Goal: Task Accomplishment & Management: Use online tool/utility

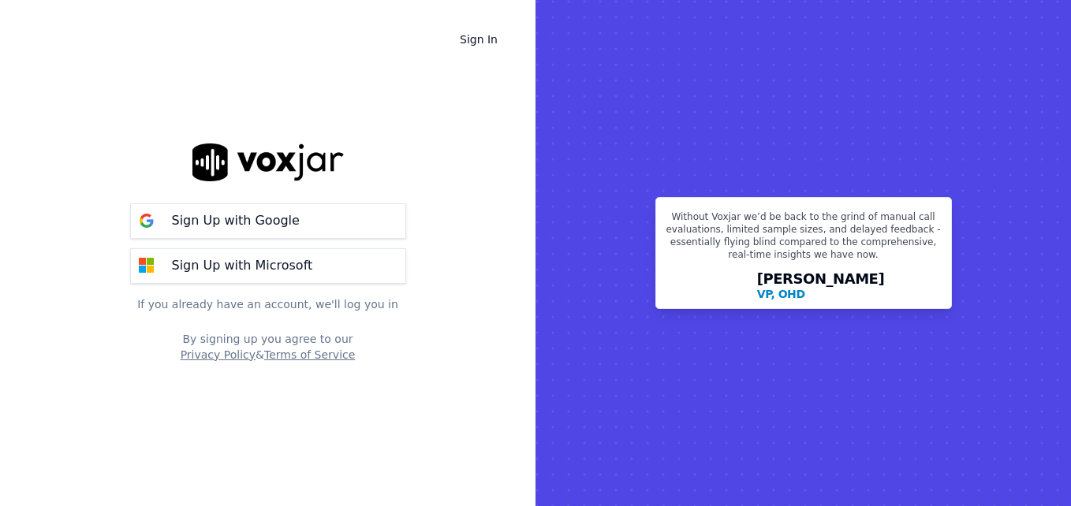
click at [338, 203] on button "Sign Up with Google" at bounding box center [268, 220] width 276 height 35
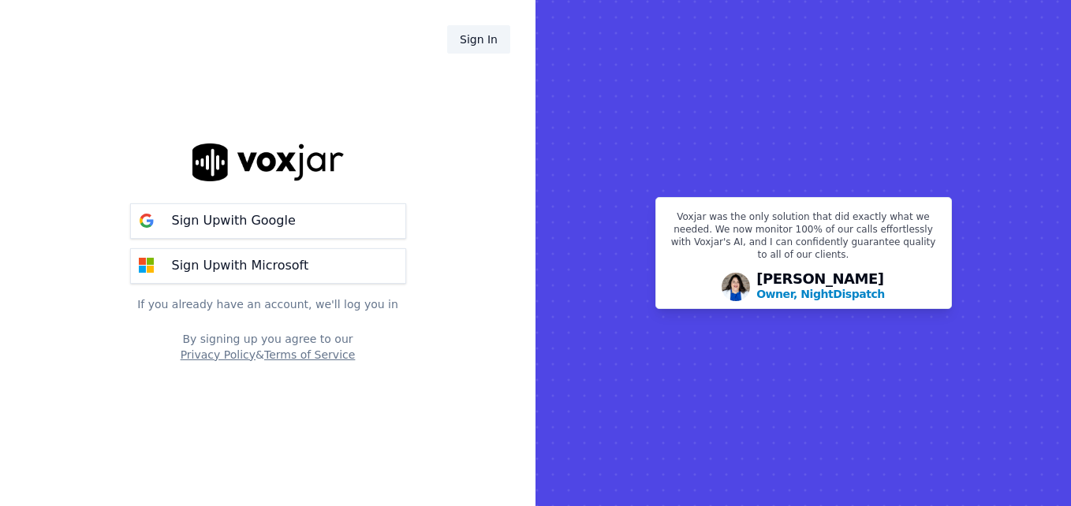
click at [485, 41] on link "Sign In" at bounding box center [478, 39] width 63 height 28
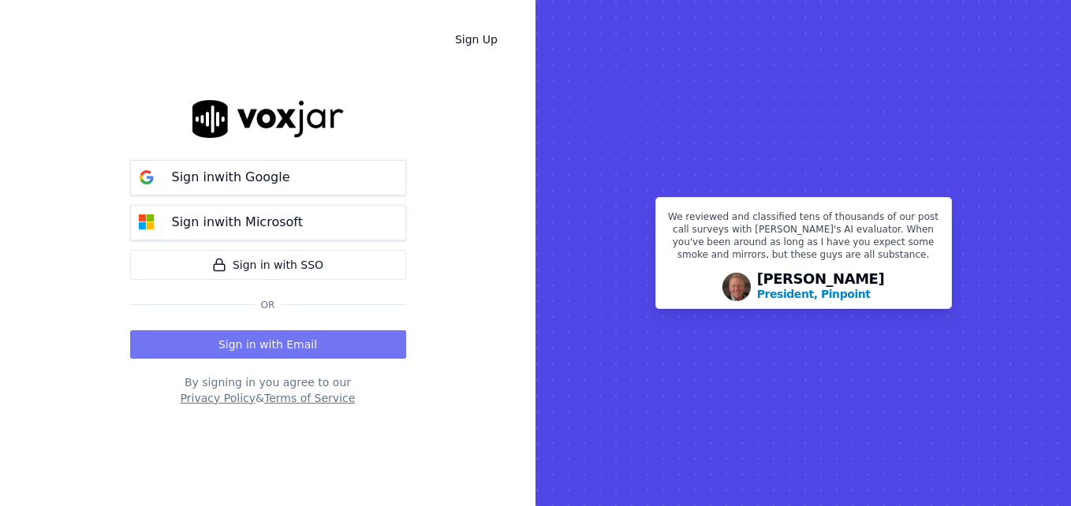
click at [274, 342] on button "Sign in with Email" at bounding box center [268, 344] width 276 height 28
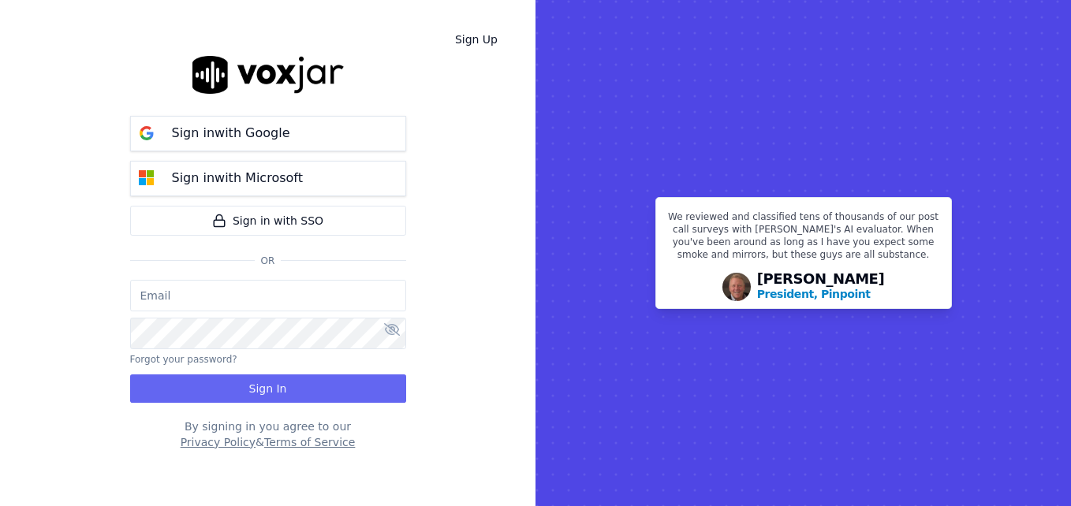
click at [247, 288] on input "email" at bounding box center [268, 296] width 276 height 32
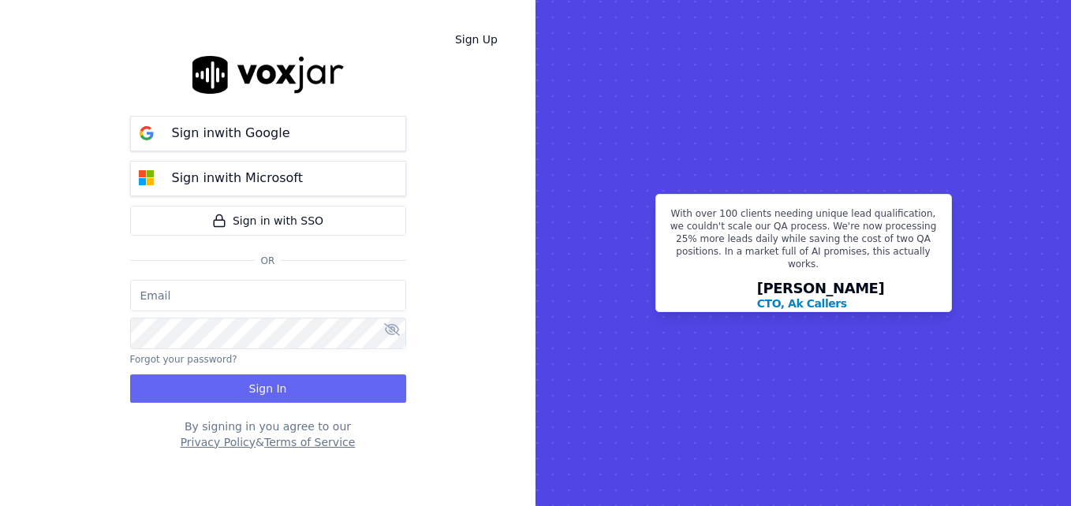
type input "[PERSON_NAME][EMAIL_ADDRESS][PERSON_NAME][DOMAIN_NAME]"
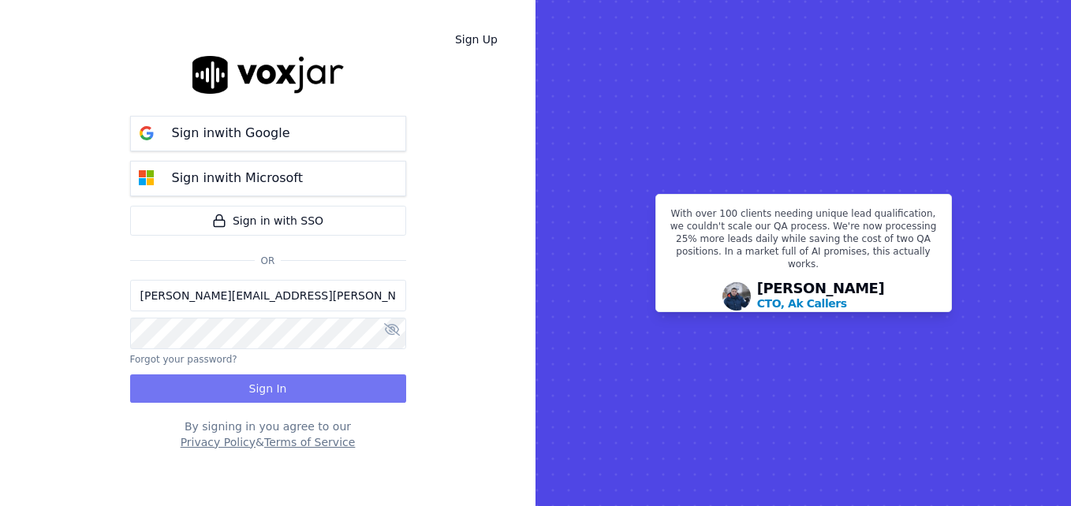
click at [266, 393] on button "Sign In" at bounding box center [268, 389] width 276 height 28
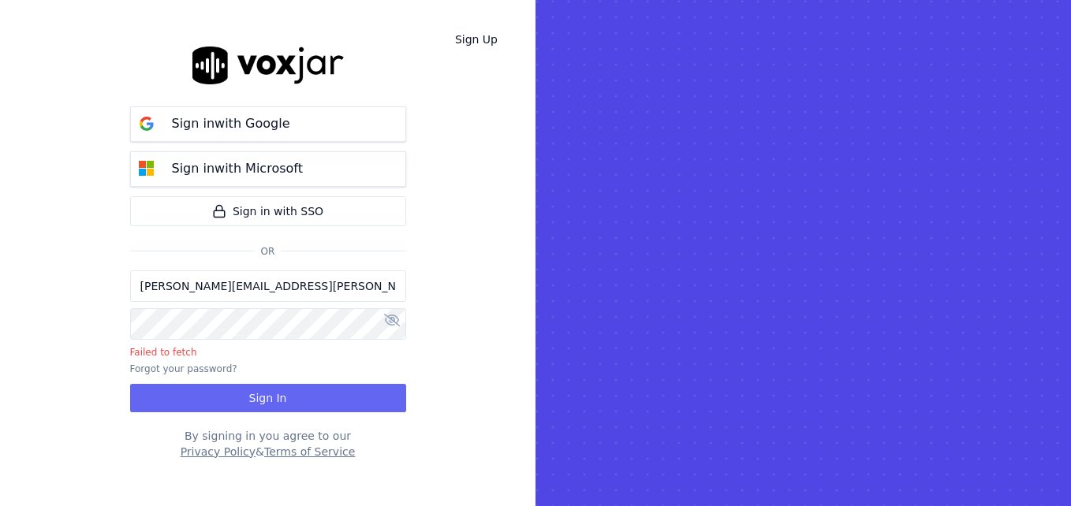
click at [17, 315] on div "Sign Up Sign in with Google Sign in with Microsoft Sign in with SSO Or nitika.n…" at bounding box center [267, 253] width 535 height 506
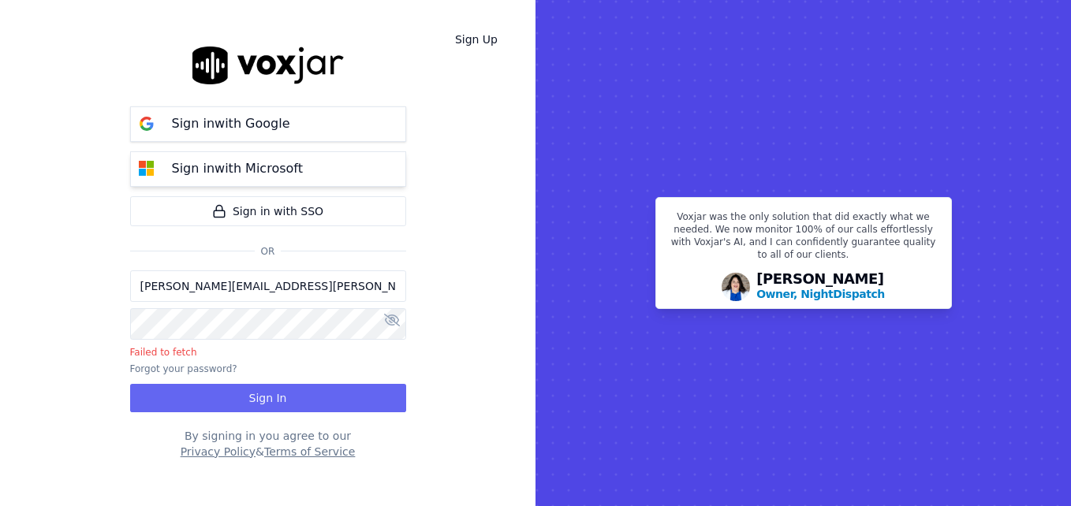
click at [267, 174] on p "Sign in with Microsoft" at bounding box center [237, 168] width 131 height 19
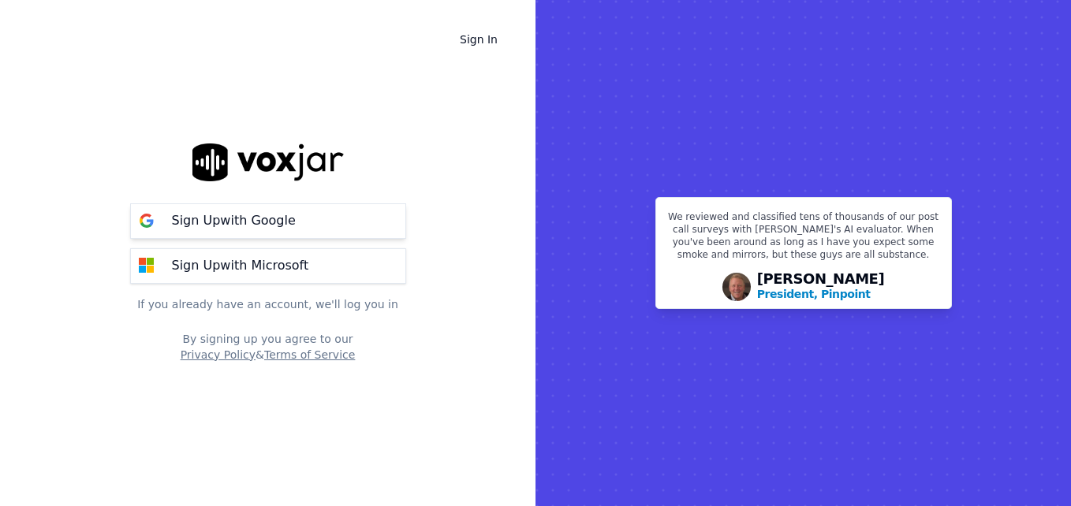
click at [271, 216] on p "Sign Up with Google" at bounding box center [234, 220] width 124 height 19
click at [280, 223] on p "Sign Up with Google" at bounding box center [234, 220] width 124 height 19
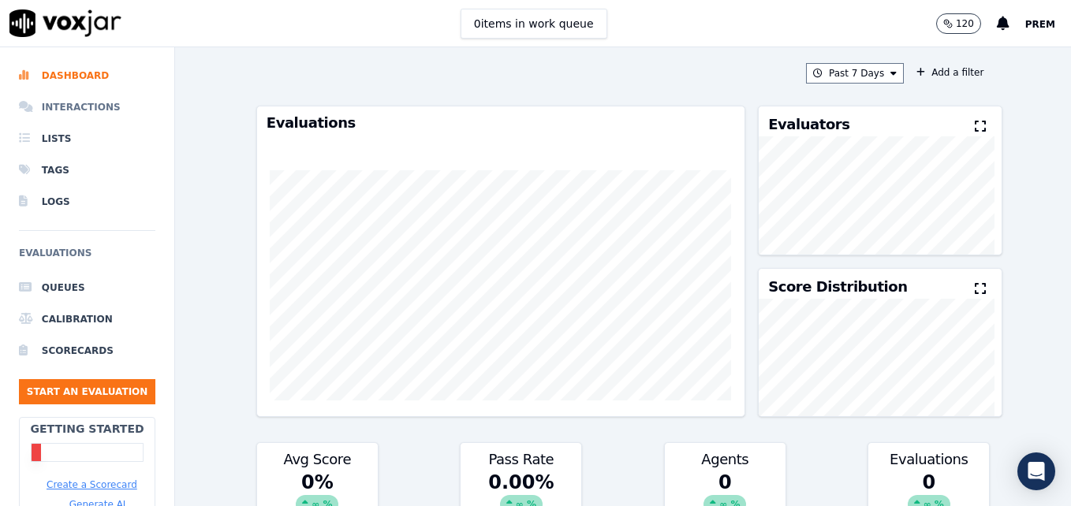
click at [73, 108] on li "Interactions" at bounding box center [87, 107] width 136 height 32
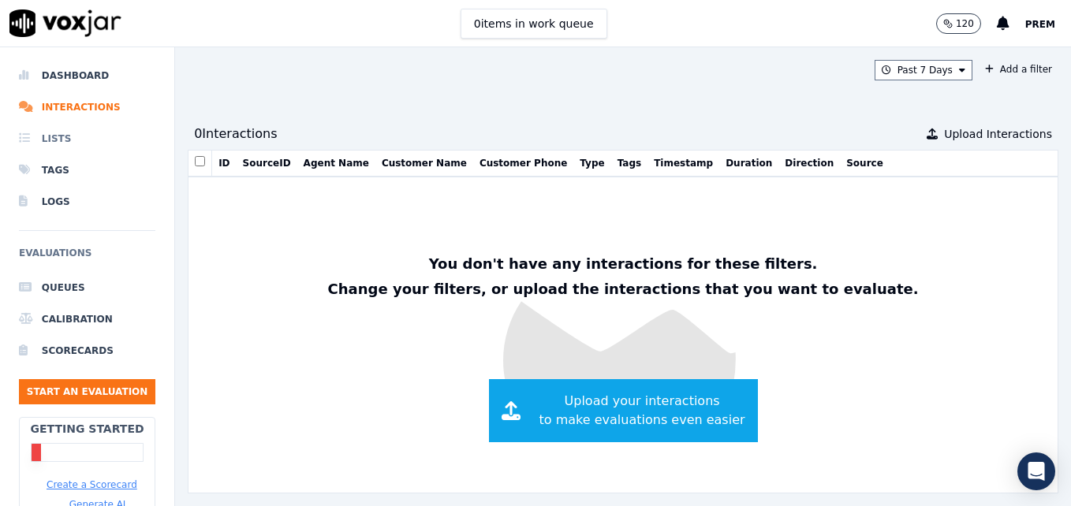
click at [53, 140] on li "Lists" at bounding box center [87, 139] width 136 height 32
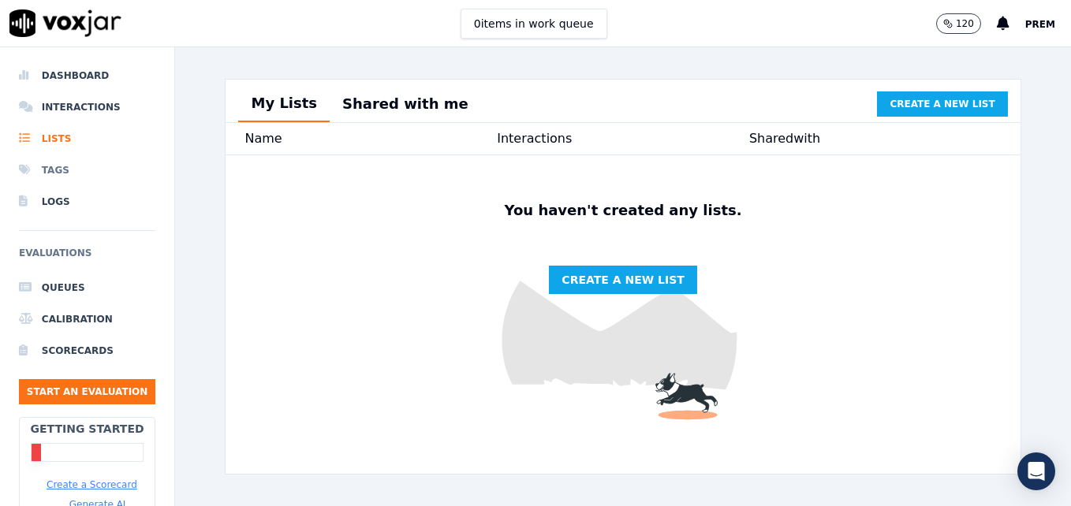
click at [50, 173] on li "Tags" at bounding box center [87, 171] width 136 height 32
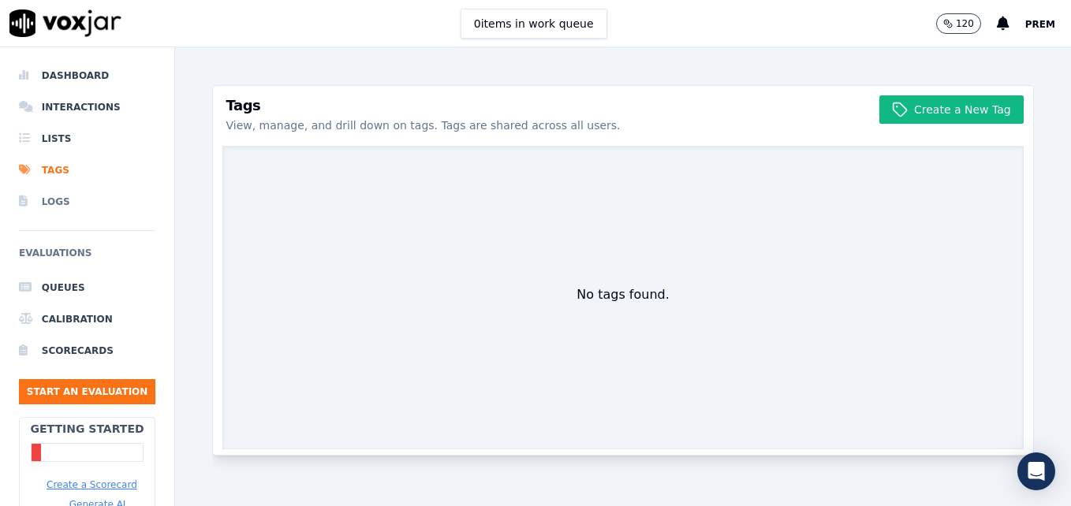
click at [50, 199] on li "Logs" at bounding box center [87, 202] width 136 height 32
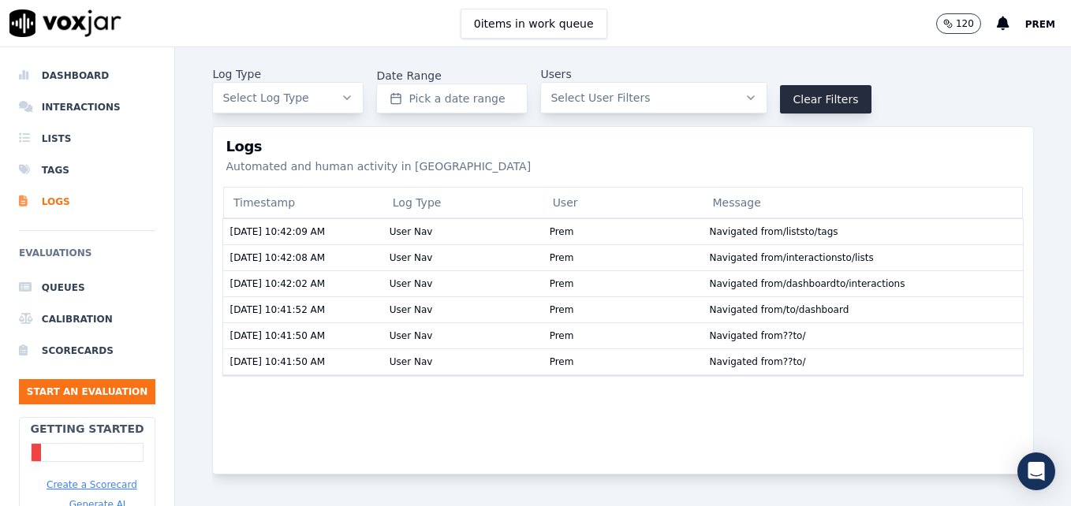
click at [342, 88] on button "Select Log Type" at bounding box center [287, 98] width 151 height 32
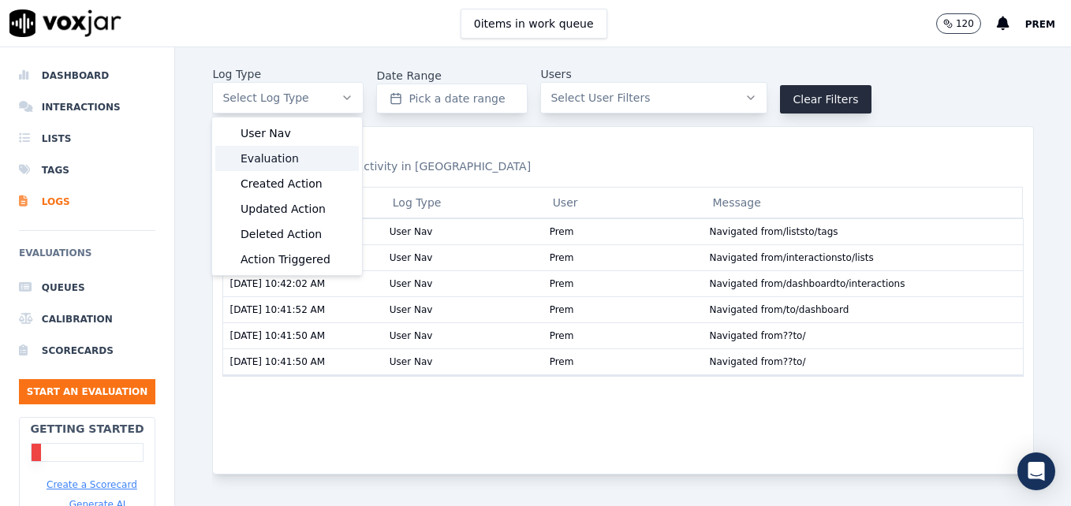
click at [304, 161] on div "Evaluation" at bounding box center [287, 158] width 144 height 25
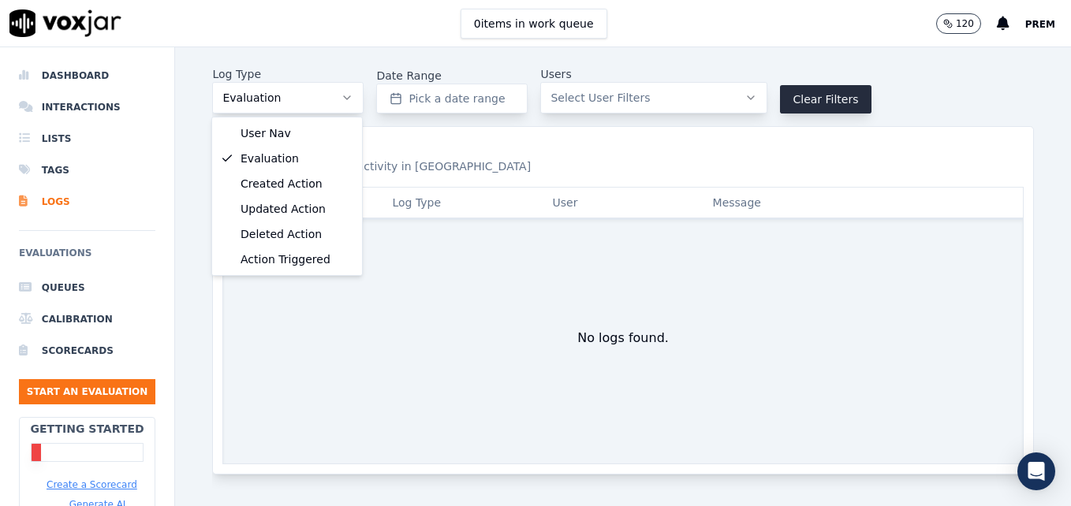
click at [495, 149] on h3 "Logs" at bounding box center [623, 147] width 794 height 14
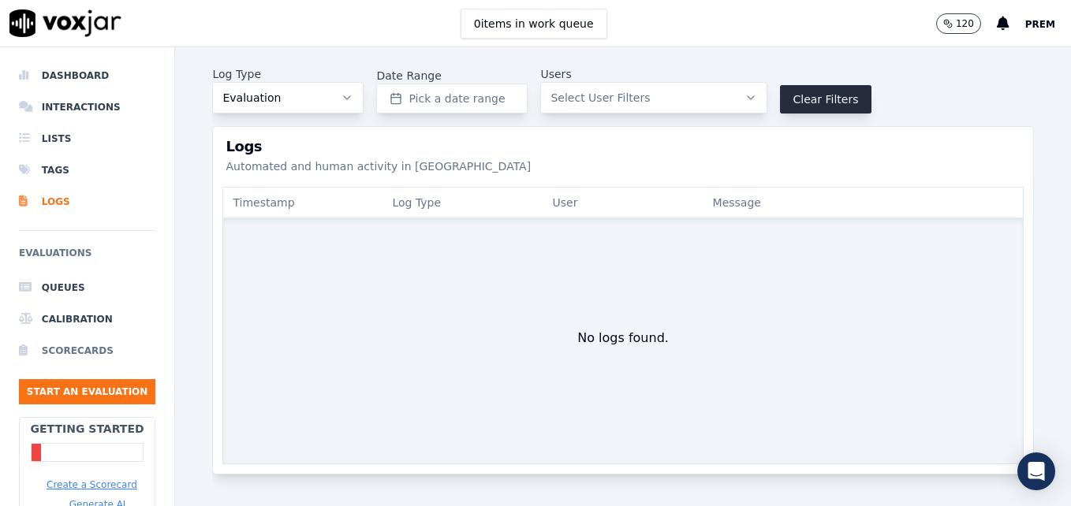
click at [80, 352] on li "Scorecards" at bounding box center [87, 351] width 136 height 32
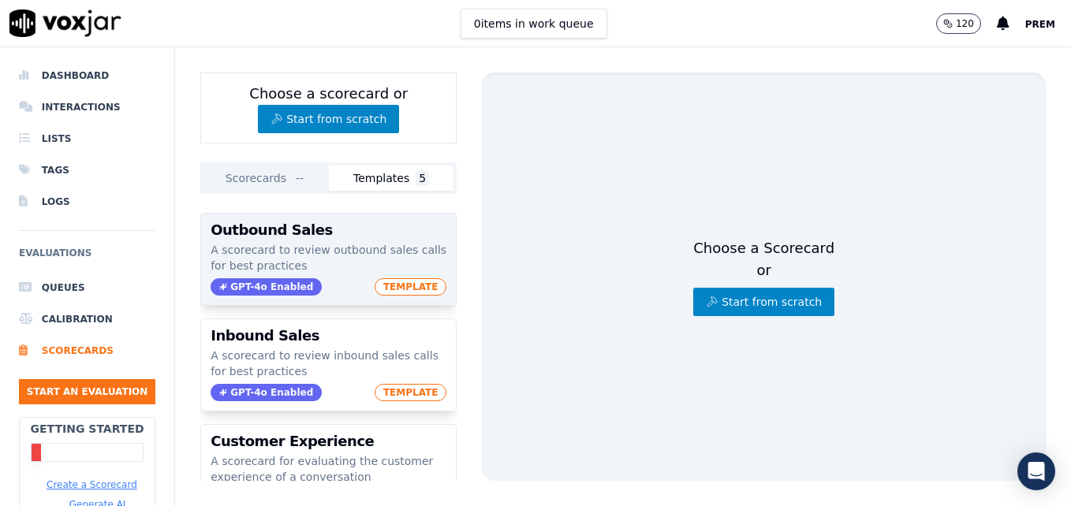
click at [401, 287] on span "TEMPLATE" at bounding box center [411, 286] width 73 height 17
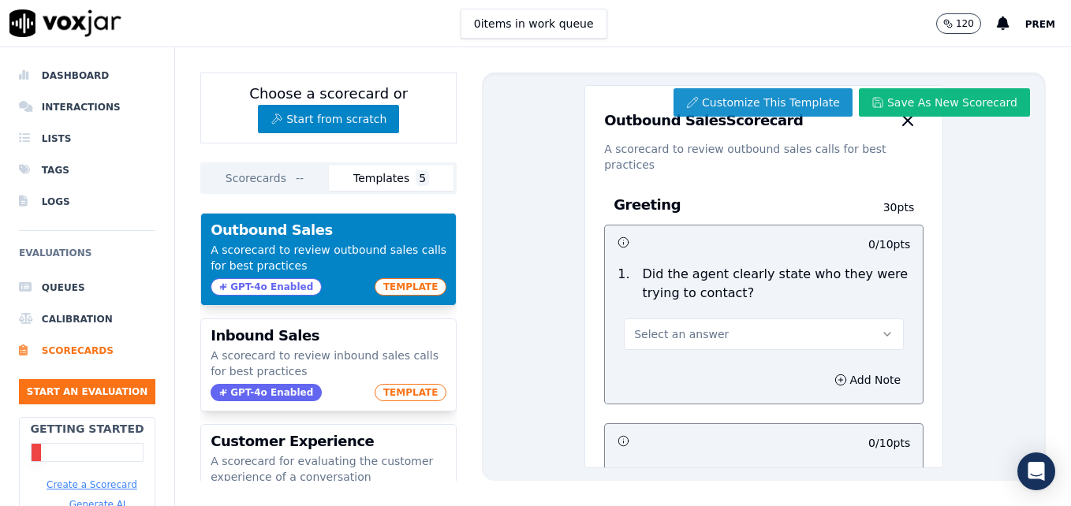
click at [797, 103] on button "Customize This Template" at bounding box center [762, 102] width 179 height 28
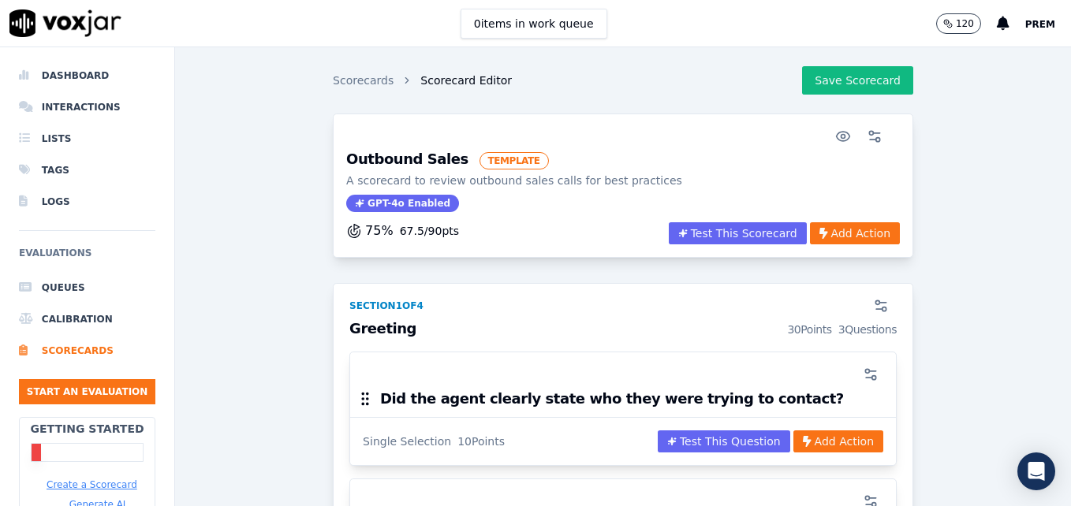
click at [682, 194] on div "Outbound Sales TEMPLATE A scorecard to review outbound sales calls for best pra…" at bounding box center [623, 186] width 573 height 69
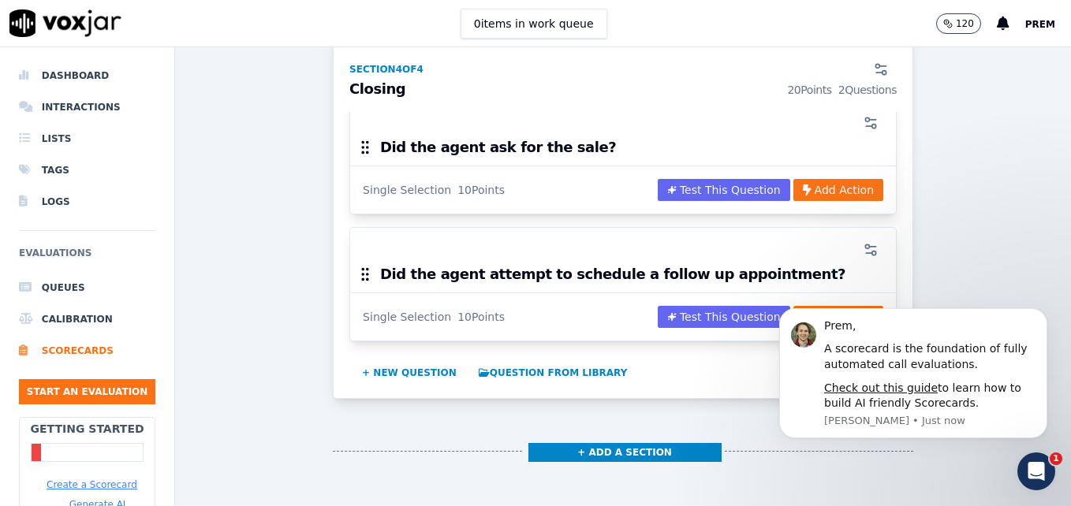
scroll to position [1763, 0]
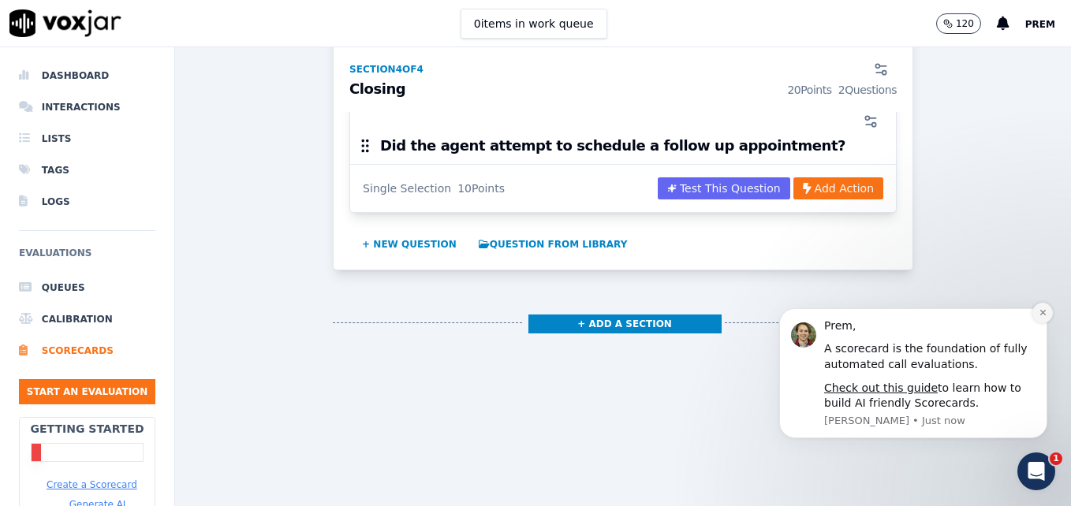
click at [1044, 310] on icon "Dismiss notification" at bounding box center [1043, 312] width 9 height 9
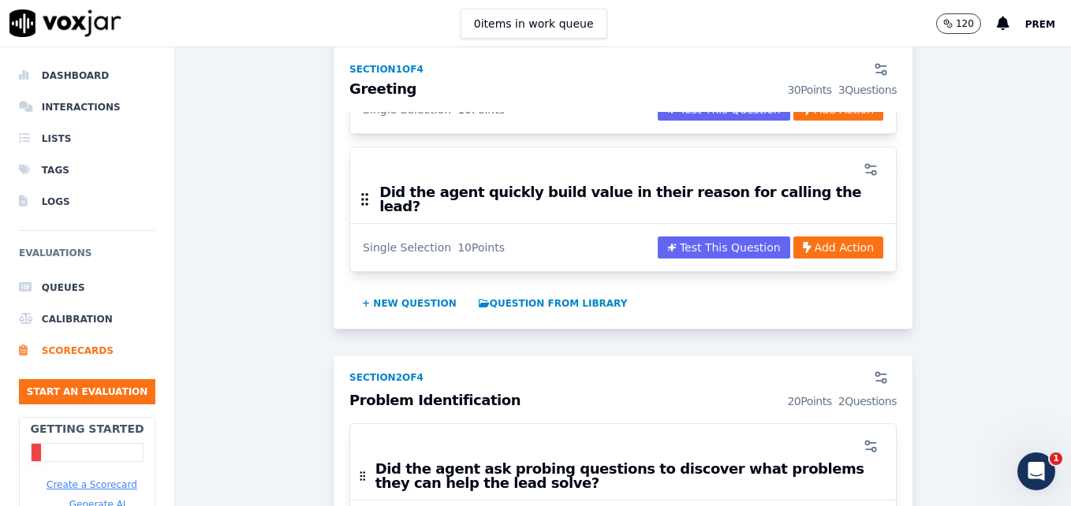
scroll to position [0, 0]
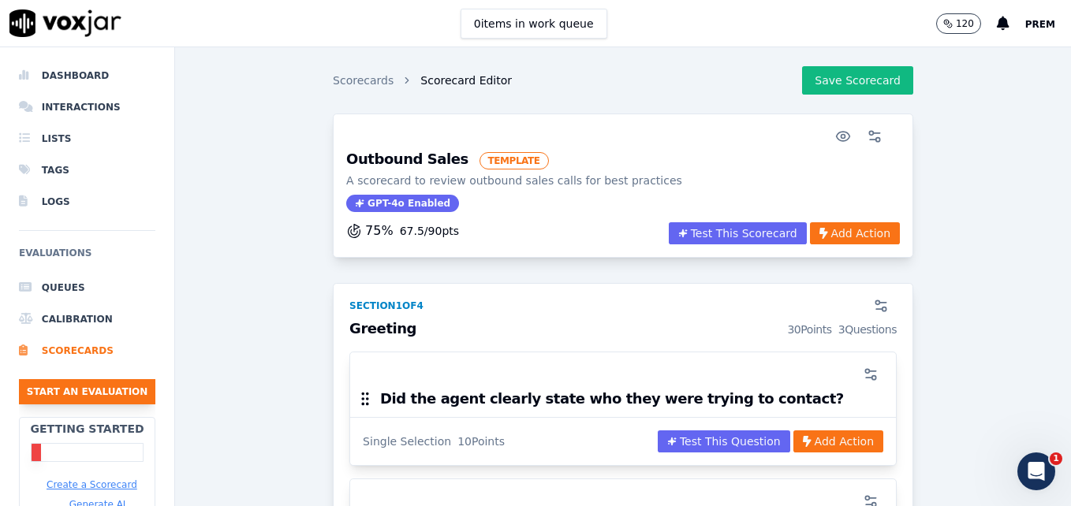
click at [80, 386] on button "Start an Evaluation" at bounding box center [87, 391] width 136 height 25
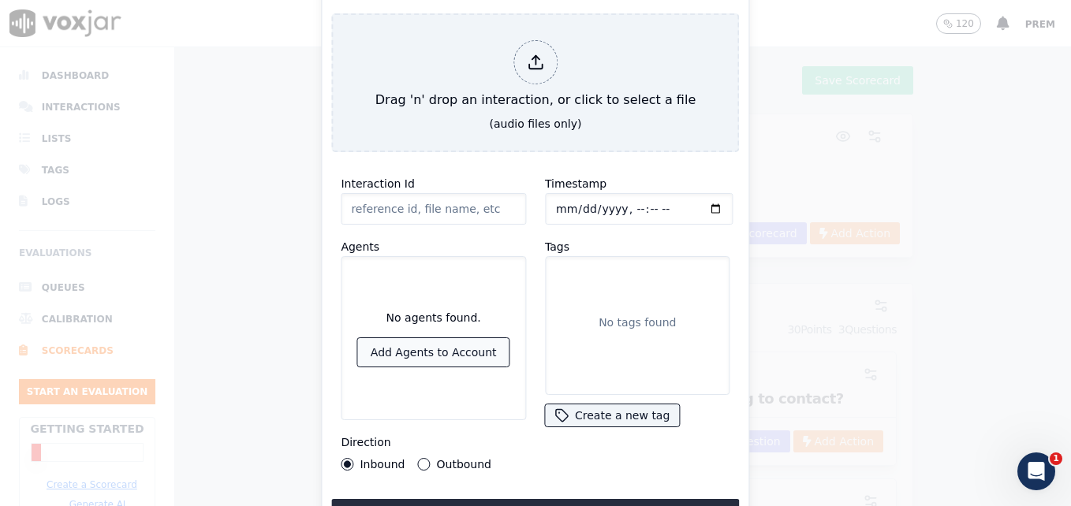
click at [406, 351] on button "Add Agents to Account" at bounding box center [433, 352] width 151 height 28
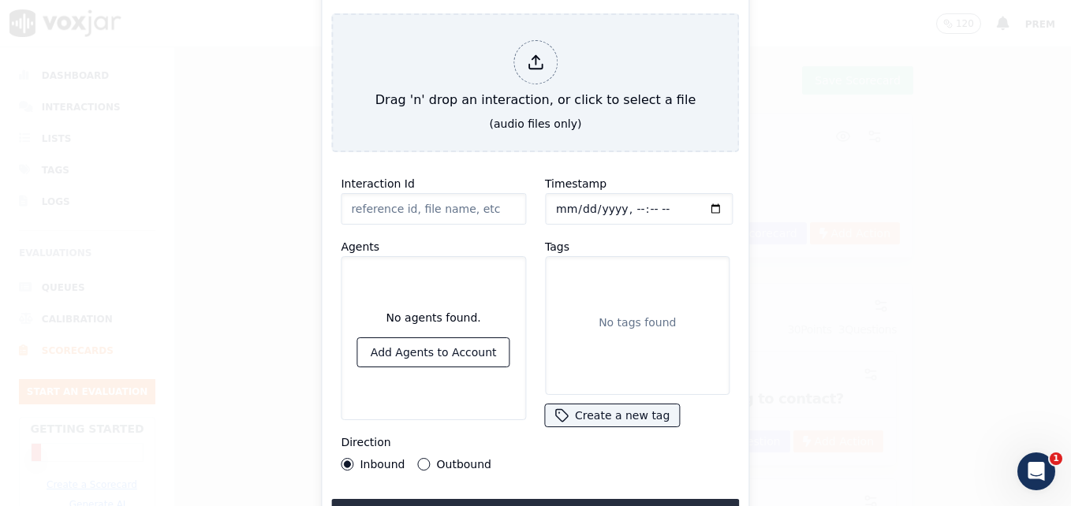
click at [421, 458] on button "Outbound" at bounding box center [424, 464] width 13 height 13
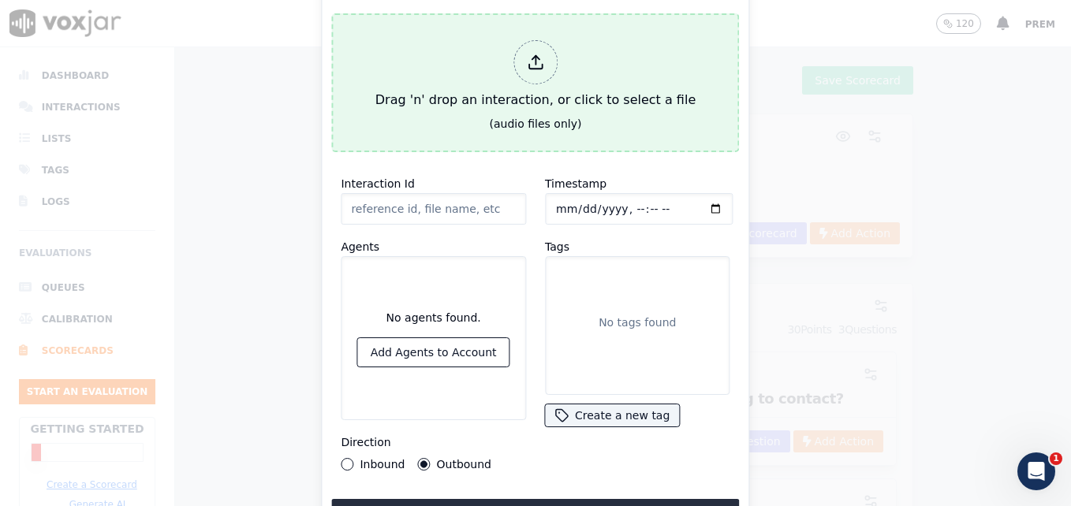
click at [539, 62] on icon at bounding box center [535, 62] width 17 height 17
type input "730361.WAV"
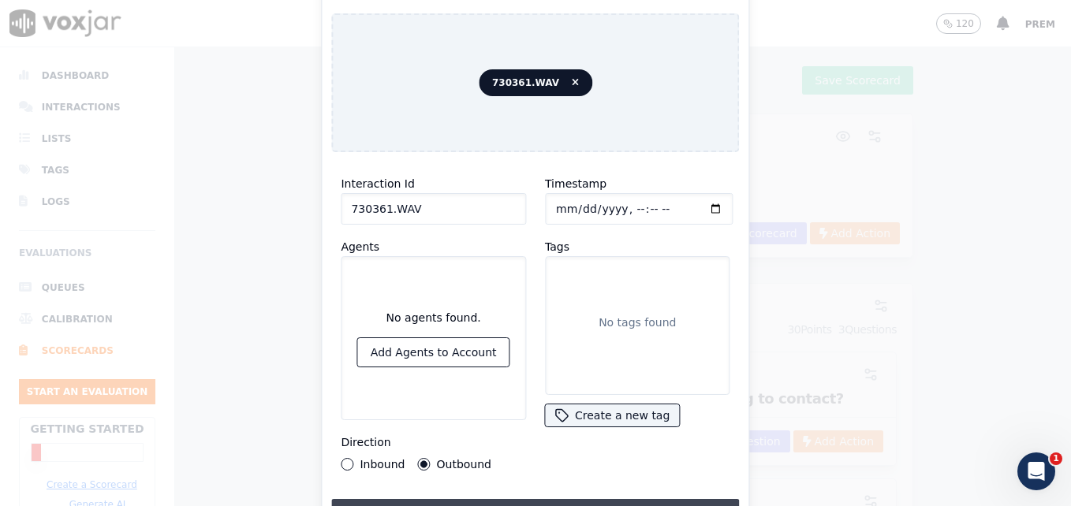
click at [703, 499] on button "Upload interaction to start evaluation" at bounding box center [535, 513] width 408 height 28
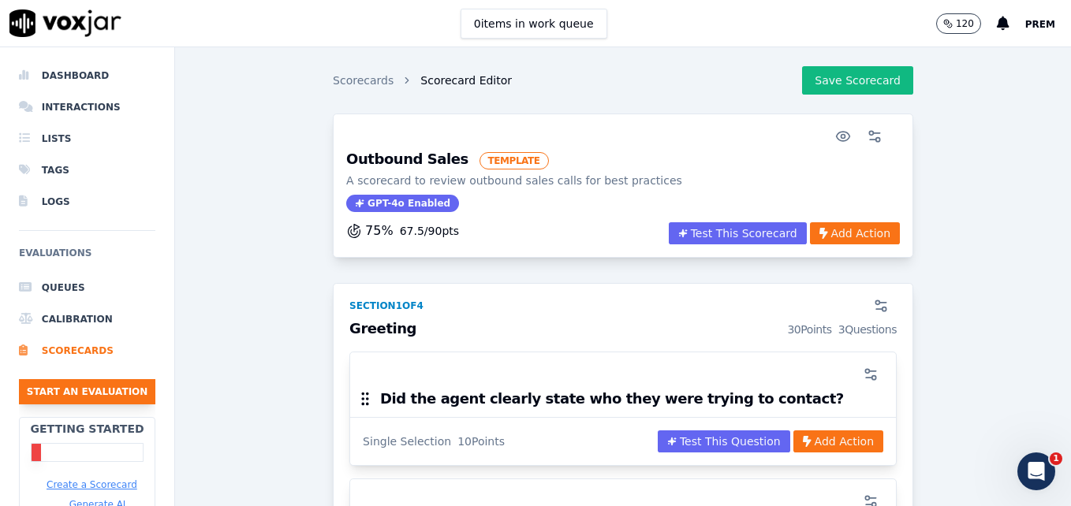
click at [98, 388] on button "Start an Evaluation" at bounding box center [87, 391] width 136 height 25
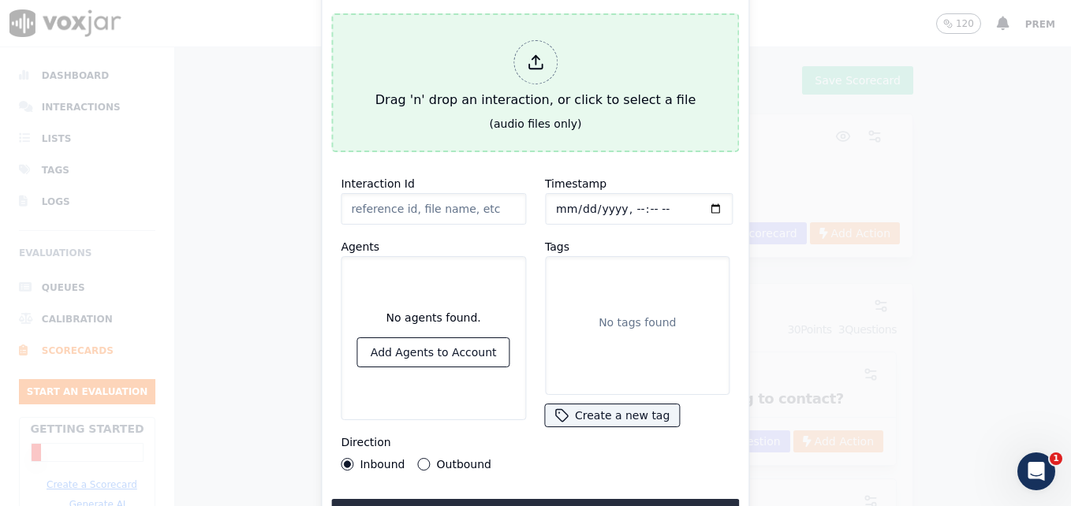
click at [552, 52] on div at bounding box center [535, 62] width 44 height 44
type input "730361.WAV"
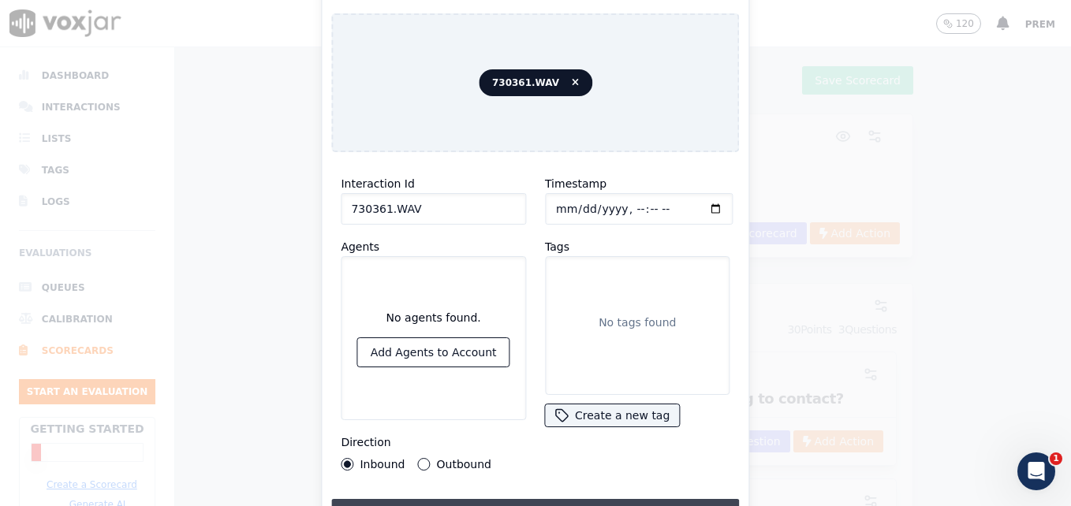
click at [515, 499] on button "Upload interaction to start evaluation" at bounding box center [535, 513] width 408 height 28
click at [420, 458] on button "Outbound" at bounding box center [424, 464] width 13 height 13
click at [413, 349] on button "Add Agents to Account" at bounding box center [433, 352] width 151 height 28
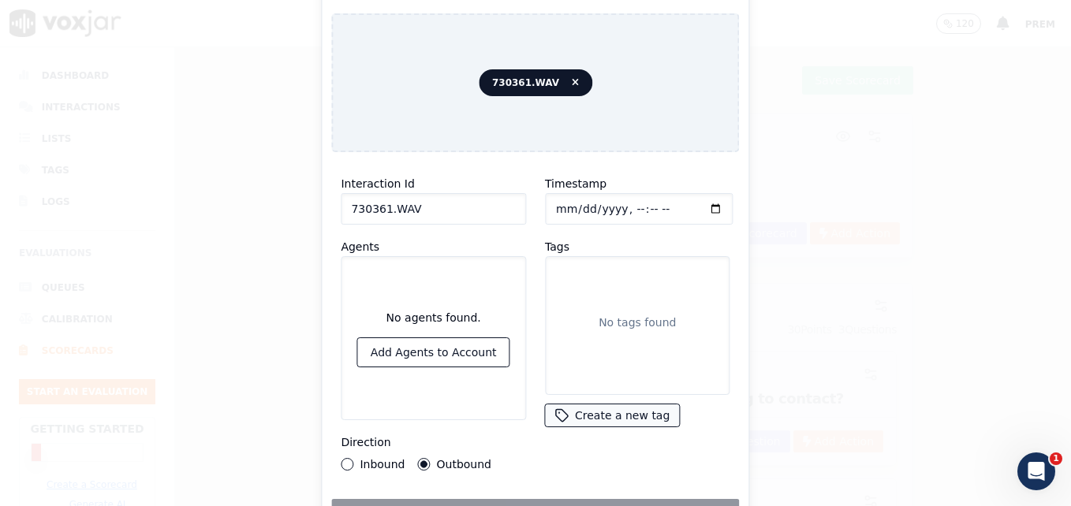
click at [606, 405] on button "Create a new tag" at bounding box center [612, 416] width 134 height 22
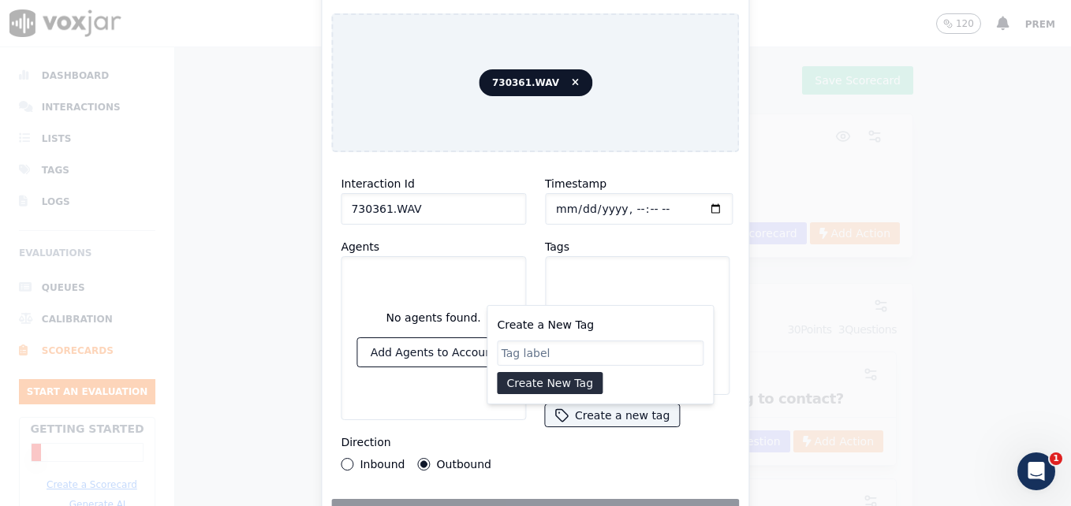
click at [593, 351] on input "Create a New Tag" at bounding box center [600, 353] width 207 height 25
click at [776, 365] on div at bounding box center [535, 253] width 1071 height 506
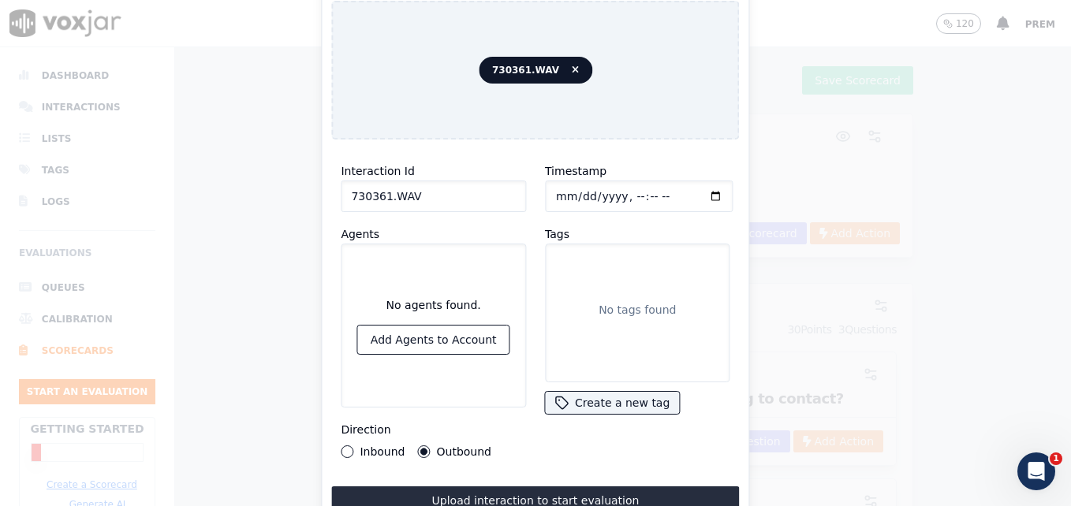
drag, startPoint x: 741, startPoint y: 202, endPoint x: 750, endPoint y: 348, distance: 146.2
click at [750, 506] on div "Start an Evaluation 730361.WAV Interaction Id 730361.WAV Agents No agents found…" at bounding box center [535, 506] width 1071 height 0
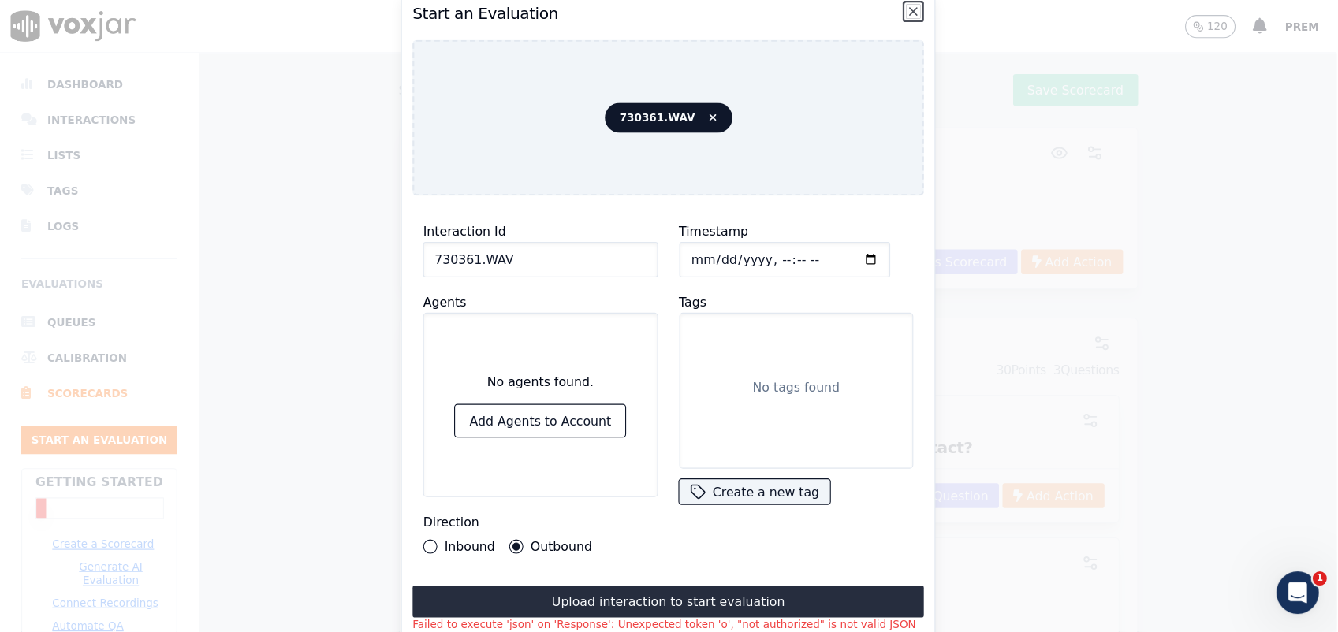
scroll to position [1, 28]
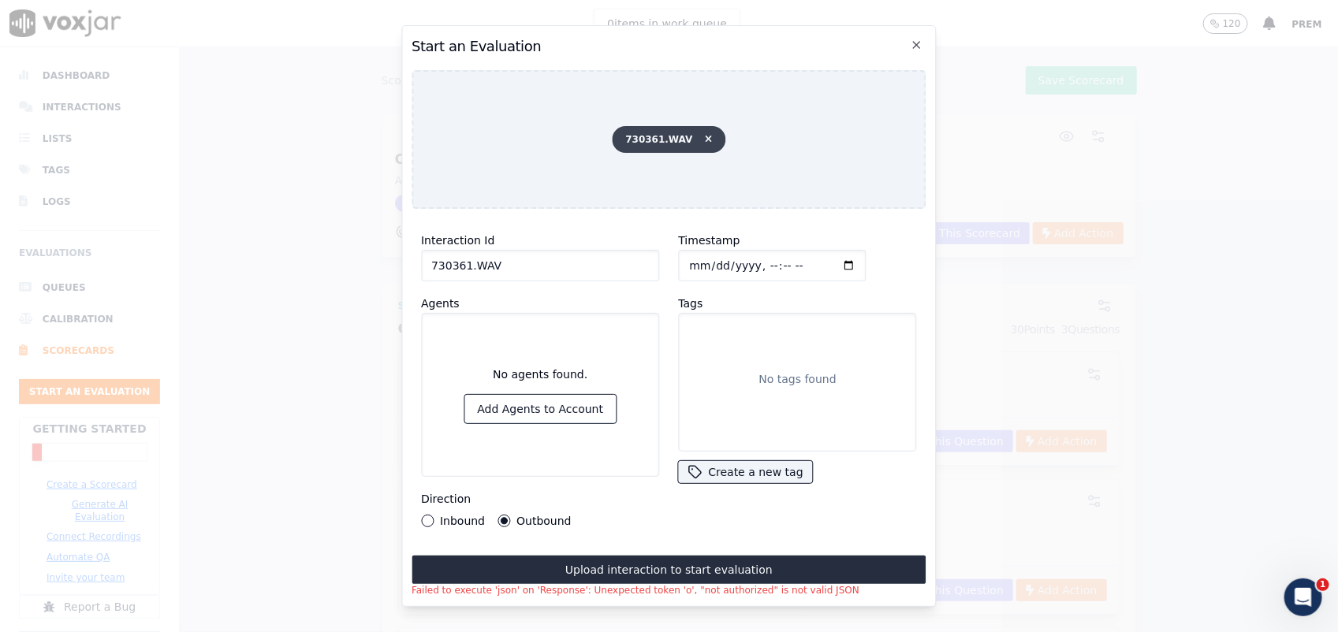
click at [706, 135] on icon at bounding box center [709, 139] width 7 height 9
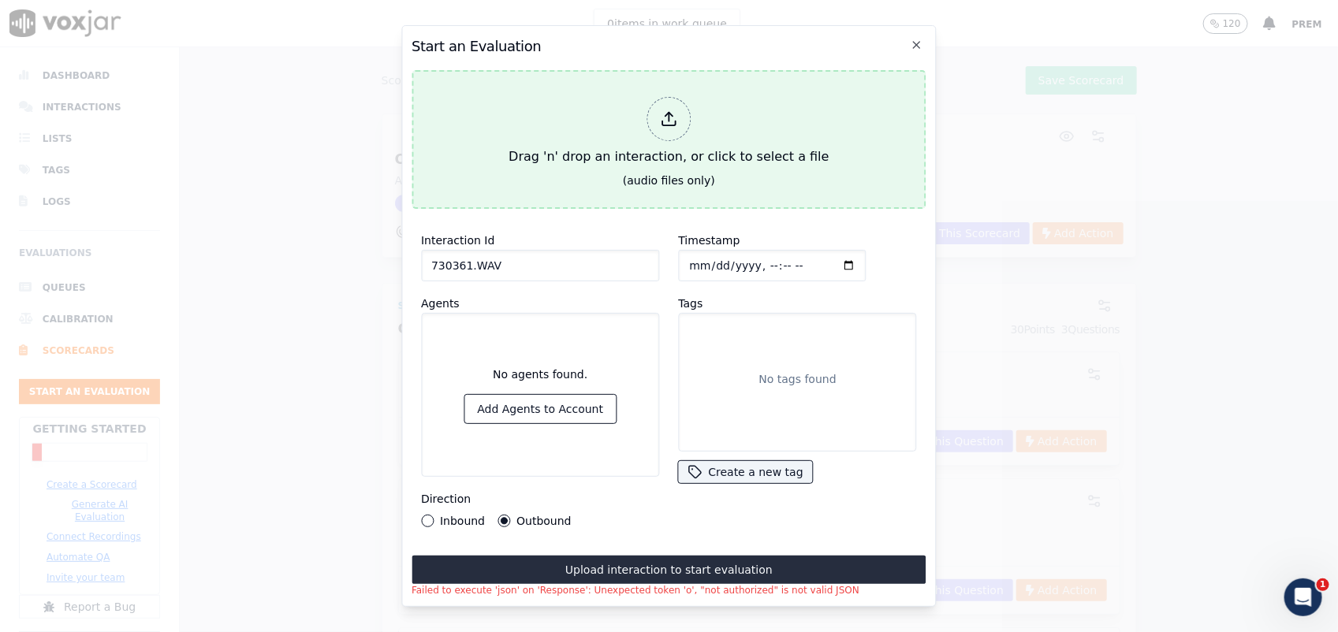
click at [670, 125] on div at bounding box center [669, 119] width 44 height 44
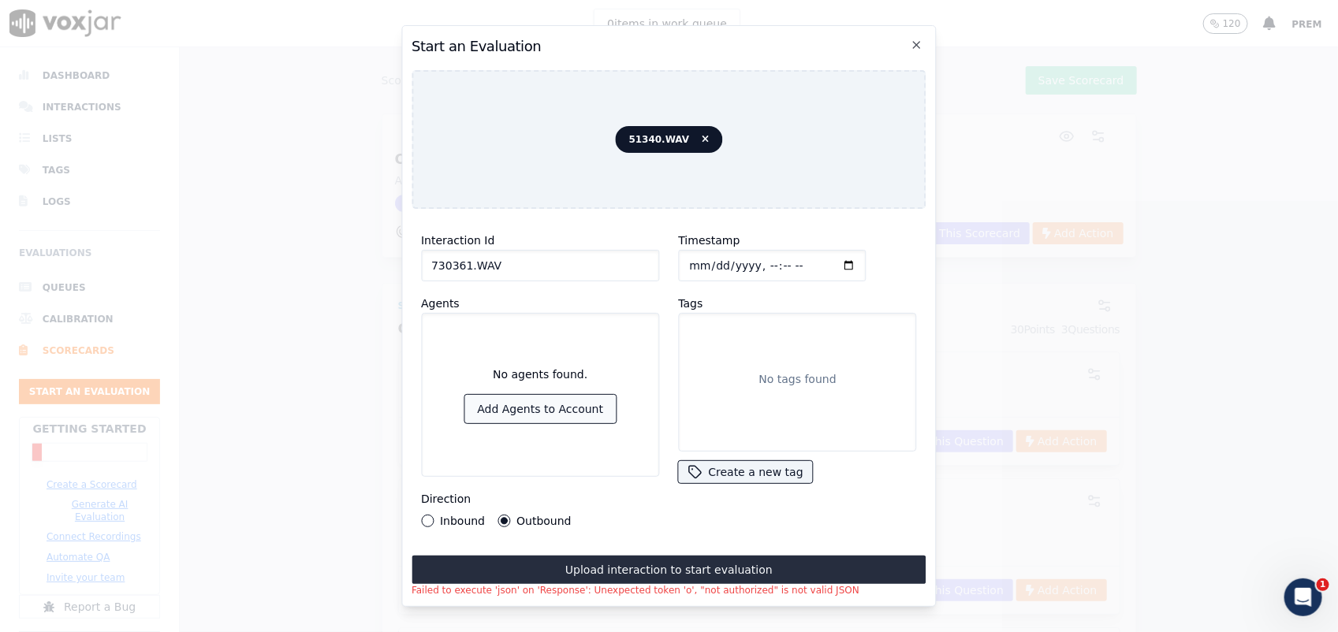
click at [544, 411] on button "Add Agents to Account" at bounding box center [540, 409] width 151 height 28
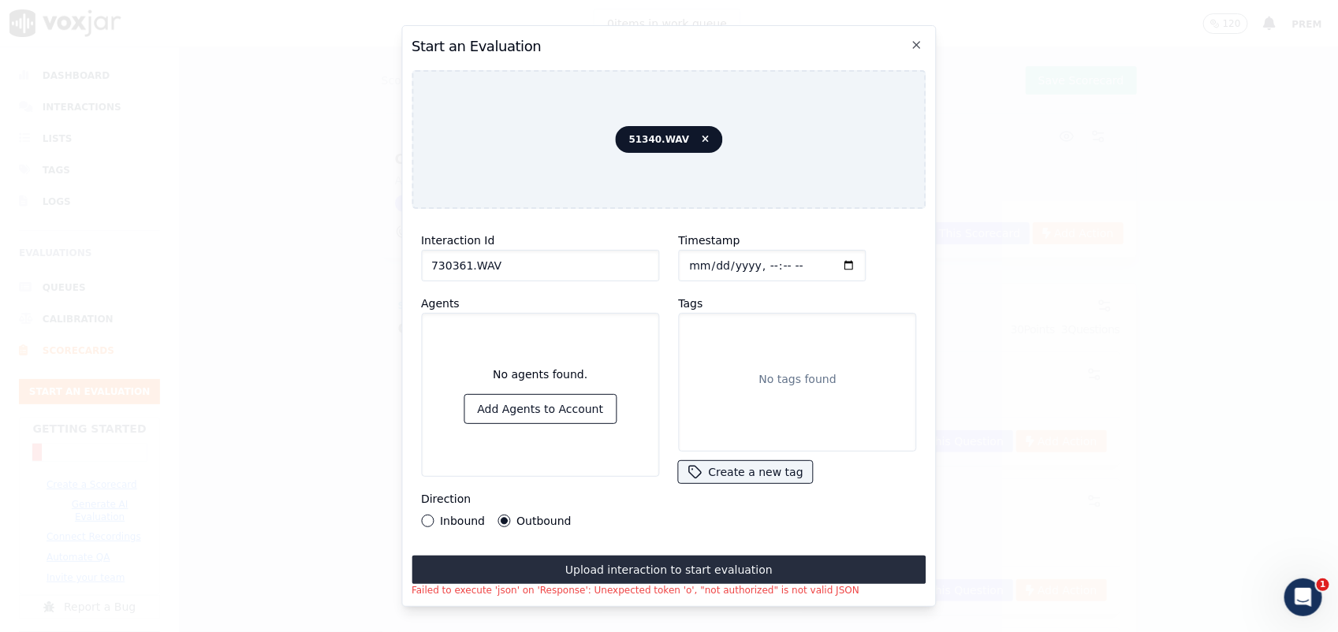
click at [779, 353] on div "No tags found" at bounding box center [797, 382] width 224 height 125
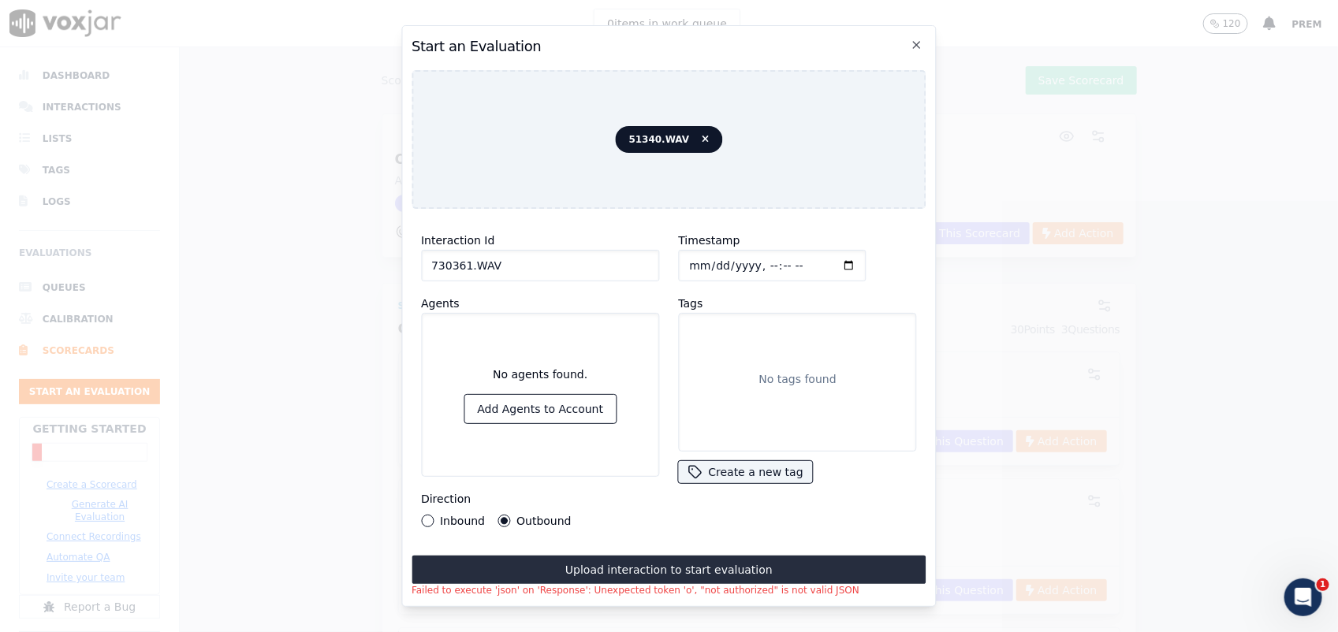
click at [771, 371] on p "No tags found" at bounding box center [797, 379] width 77 height 16
click at [786, 371] on p "No tags found" at bounding box center [797, 379] width 77 height 16
click at [755, 462] on button "Create a new tag" at bounding box center [745, 472] width 134 height 22
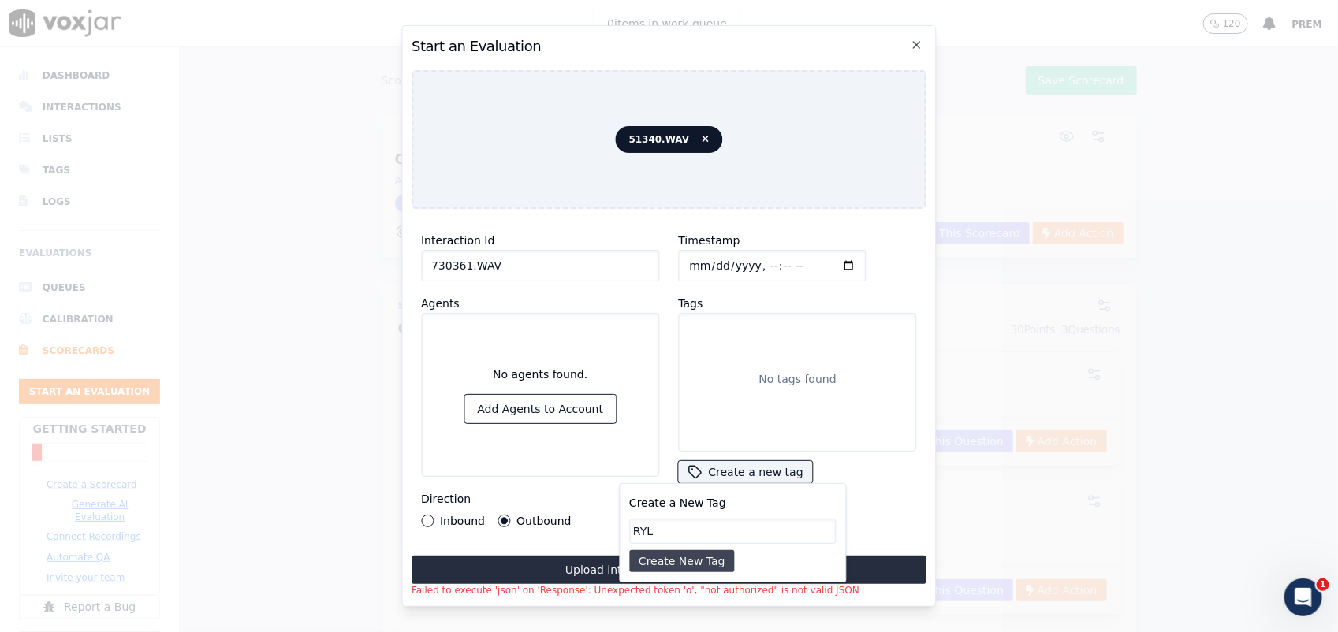
type input "RYL"
click at [703, 506] on button "Create New Tag" at bounding box center [682, 561] width 106 height 22
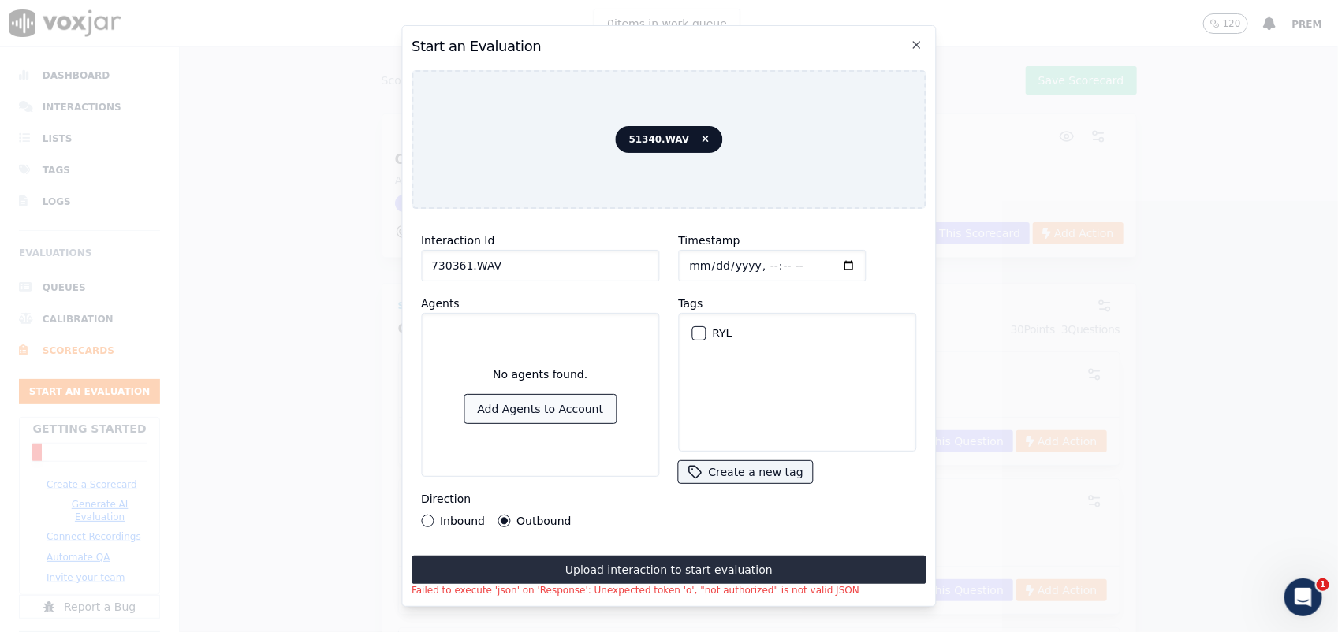
click at [547, 411] on button "Add Agents to Account" at bounding box center [540, 409] width 151 height 28
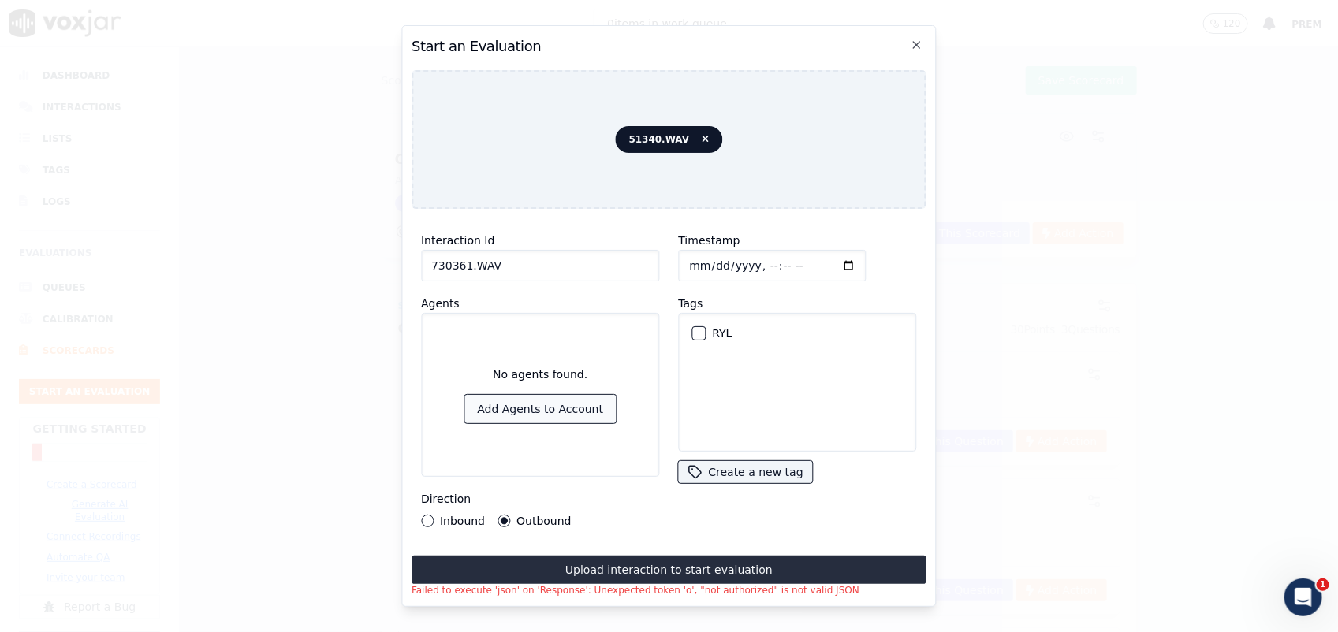
click at [521, 402] on button "Add Agents to Account" at bounding box center [540, 409] width 151 height 28
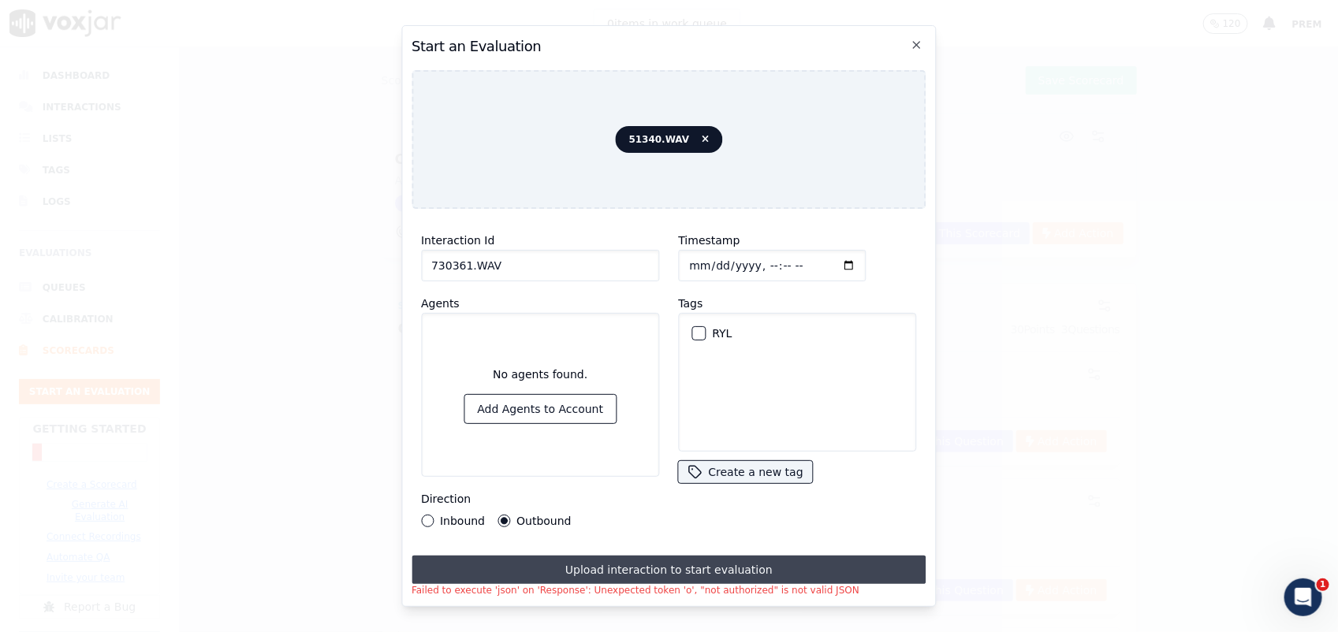
click at [656, 506] on button "Upload interaction to start evaluation" at bounding box center [669, 570] width 515 height 28
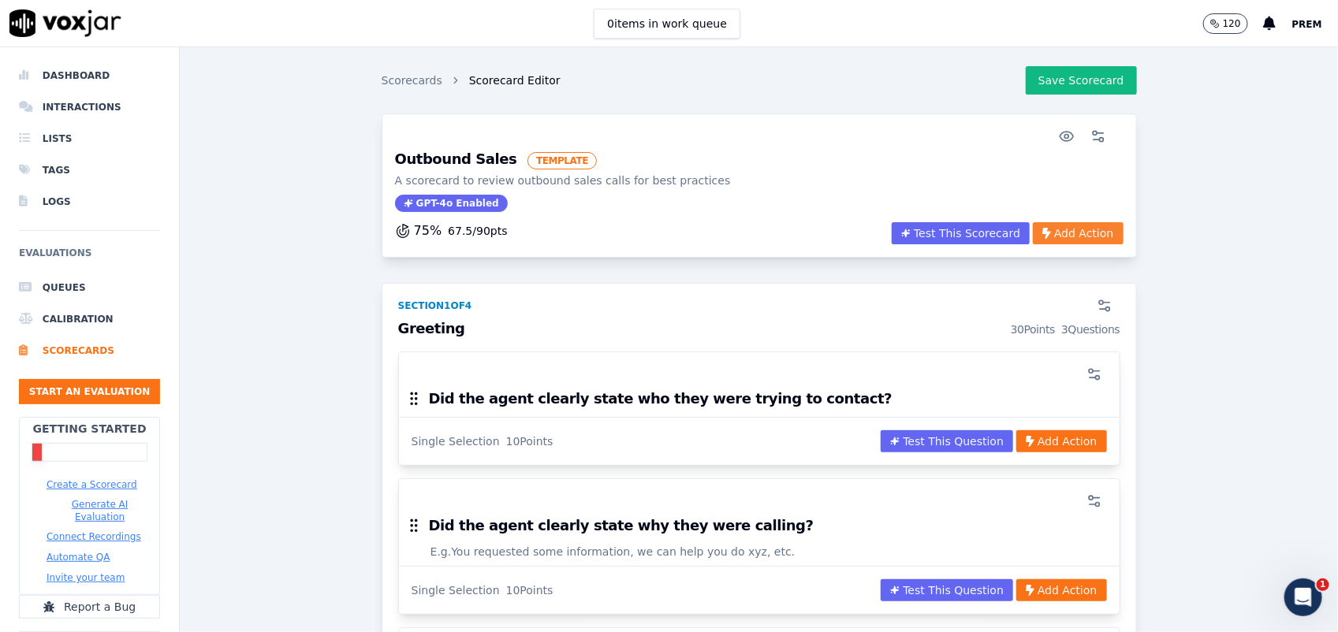
click at [1057, 229] on button "Add Action" at bounding box center [1078, 233] width 90 height 22
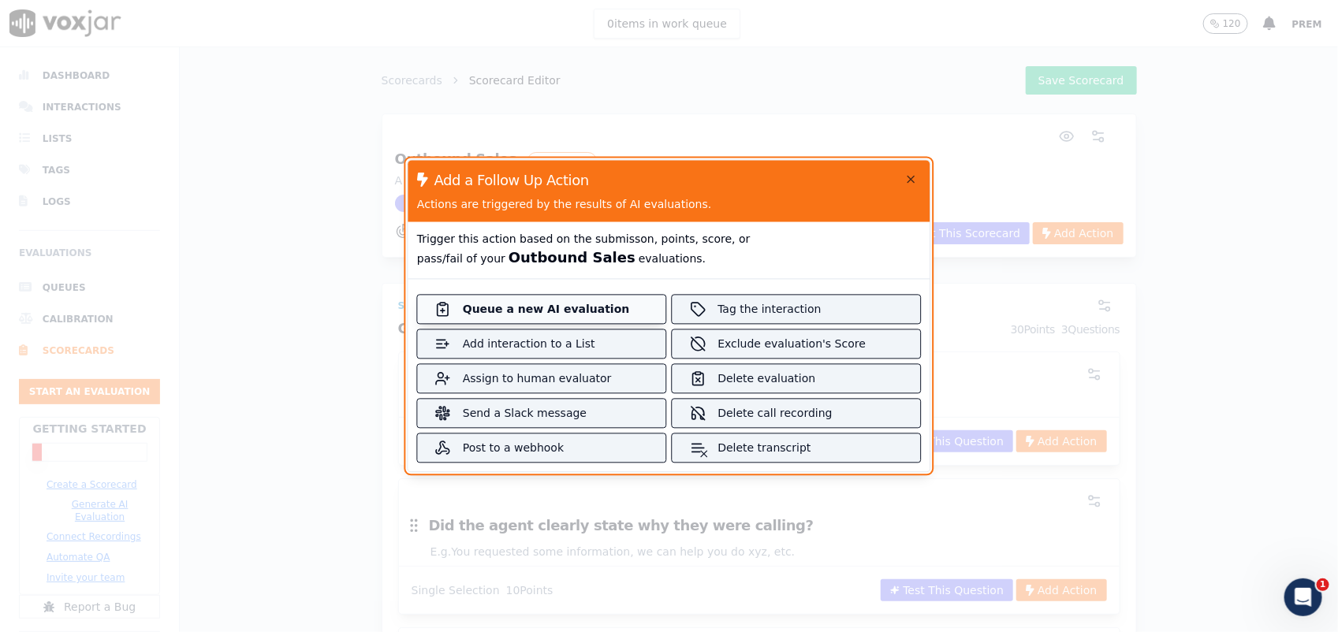
click at [640, 312] on button "Queue a new AI evaluation" at bounding box center [541, 310] width 248 height 28
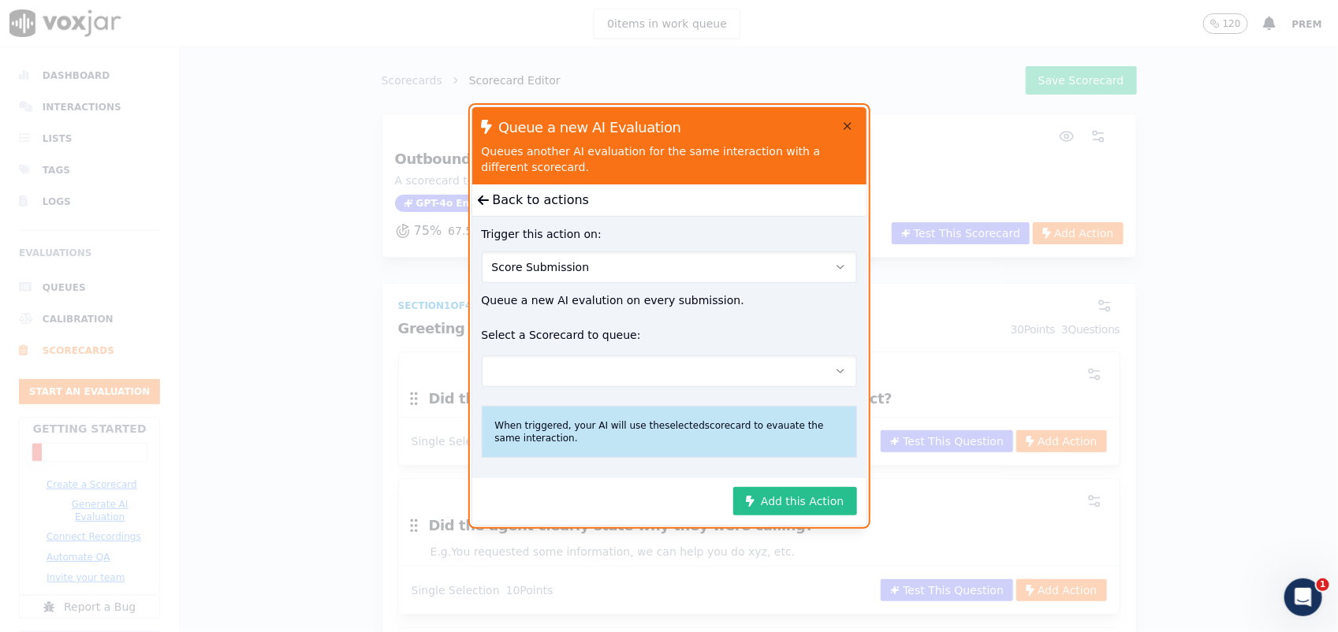
click at [797, 506] on button "Add this Action" at bounding box center [794, 501] width 123 height 28
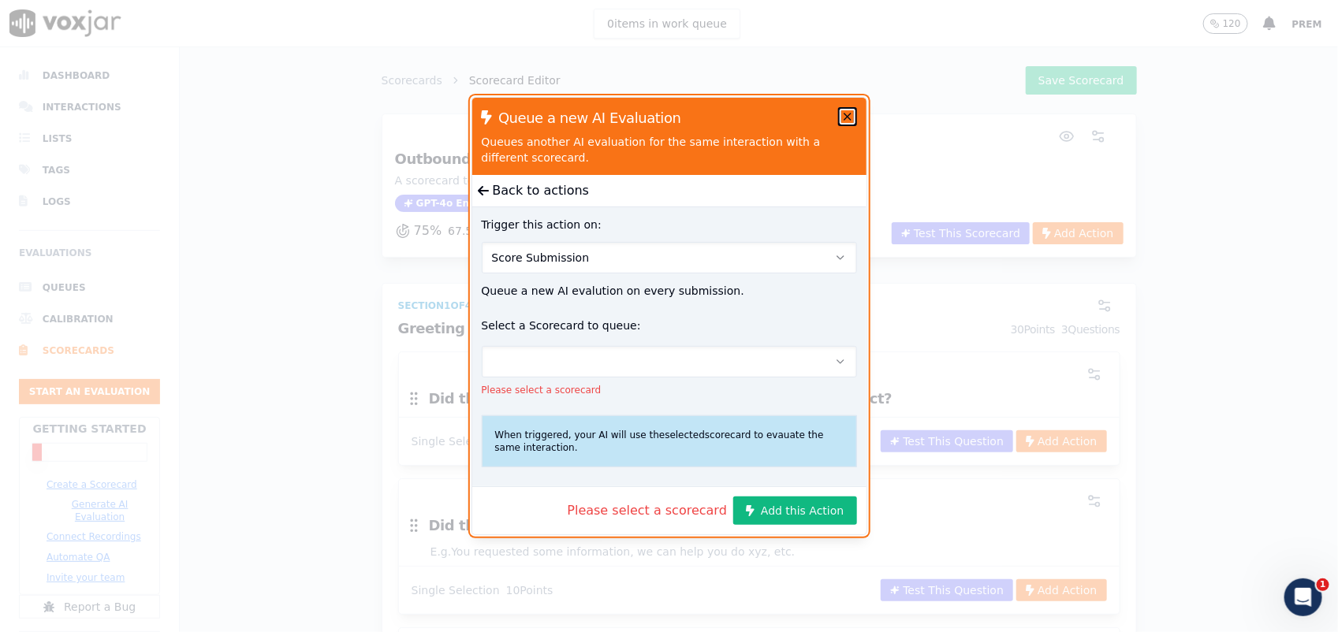
click at [844, 110] on icon "button" at bounding box center [847, 116] width 13 height 13
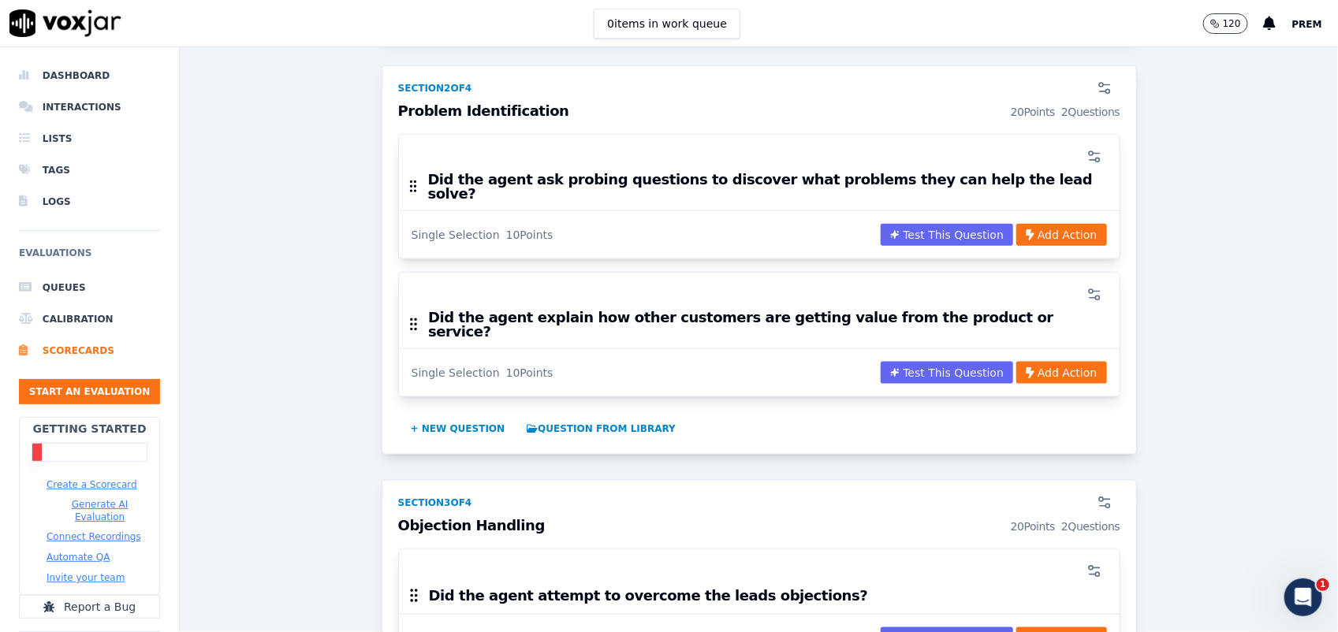
scroll to position [0, 0]
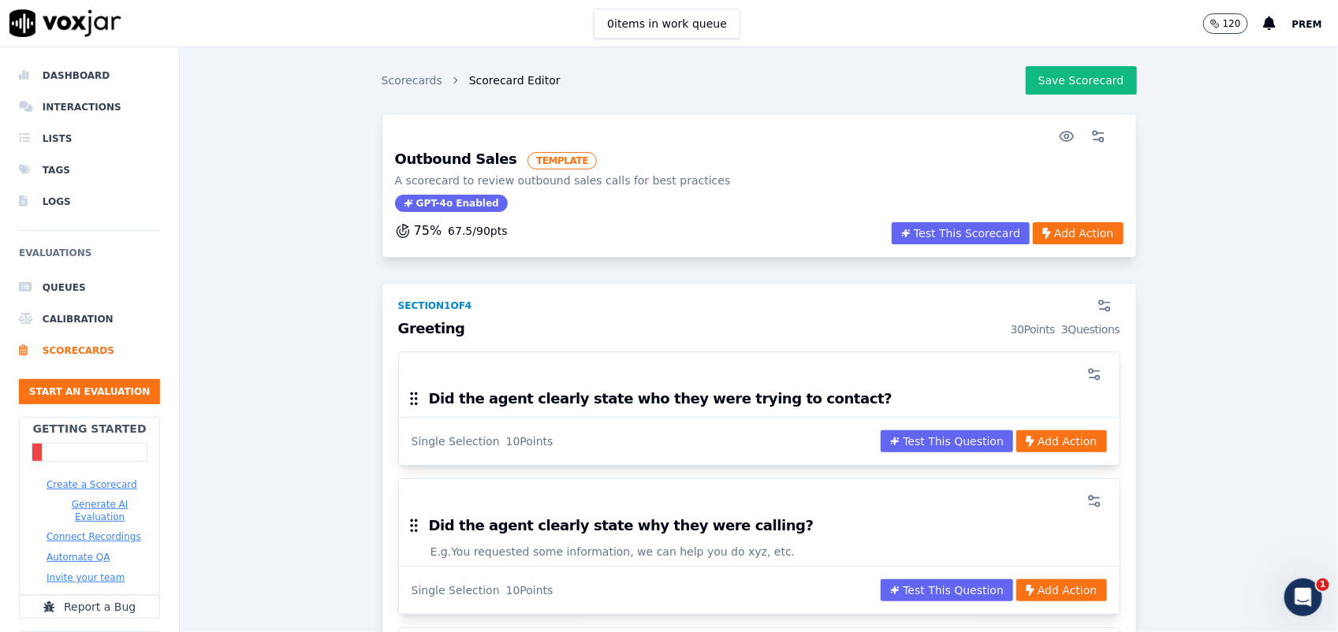
click at [1070, 73] on div "Scorecards Scorecard Editor Save Scorecard Outbound Sales TEMPLATE A scorecard …" at bounding box center [759, 339] width 1159 height 585
click at [1070, 77] on div "Scorecards Scorecard Editor Save Scorecard Outbound Sales TEMPLATE A scorecard …" at bounding box center [759, 339] width 1159 height 585
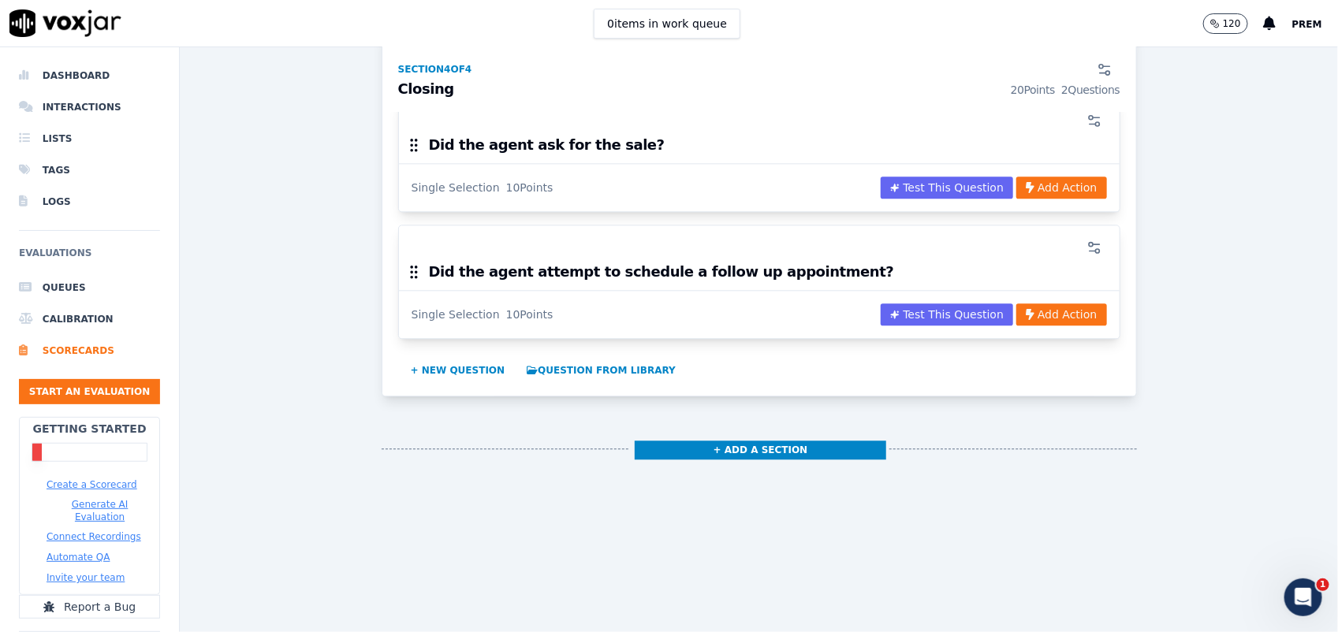
scroll to position [1394, 0]
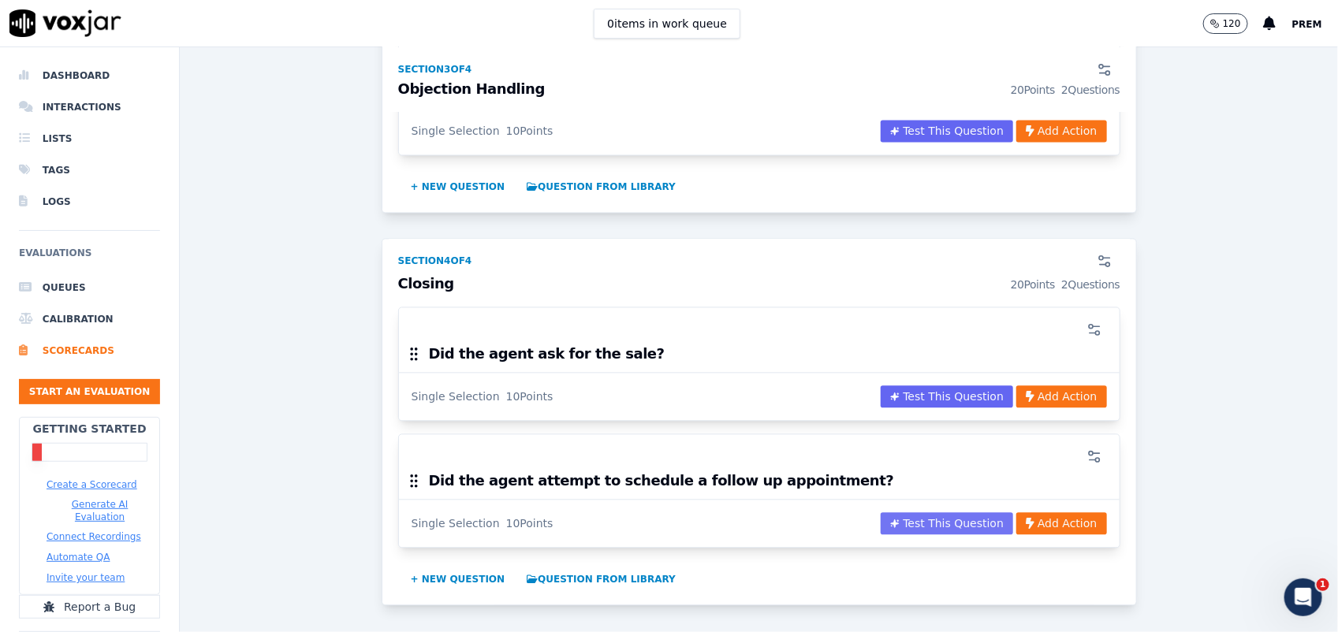
click at [919, 506] on button "Test This Question" at bounding box center [947, 524] width 132 height 22
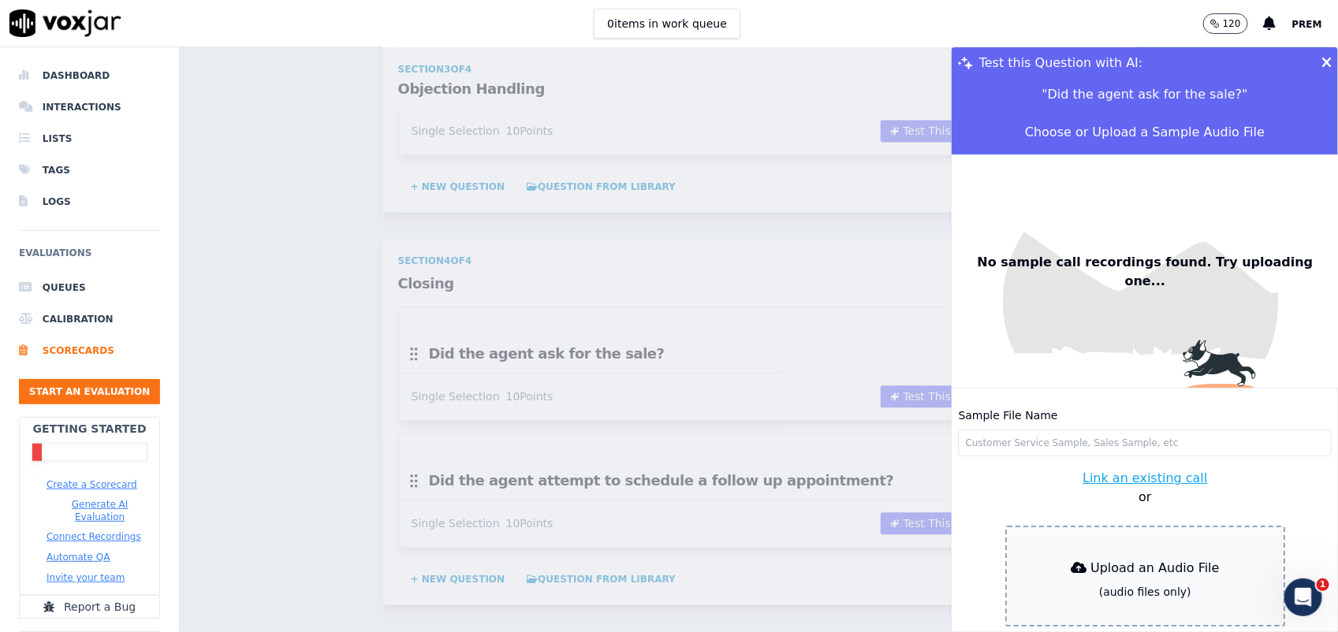
scroll to position [80, 0]
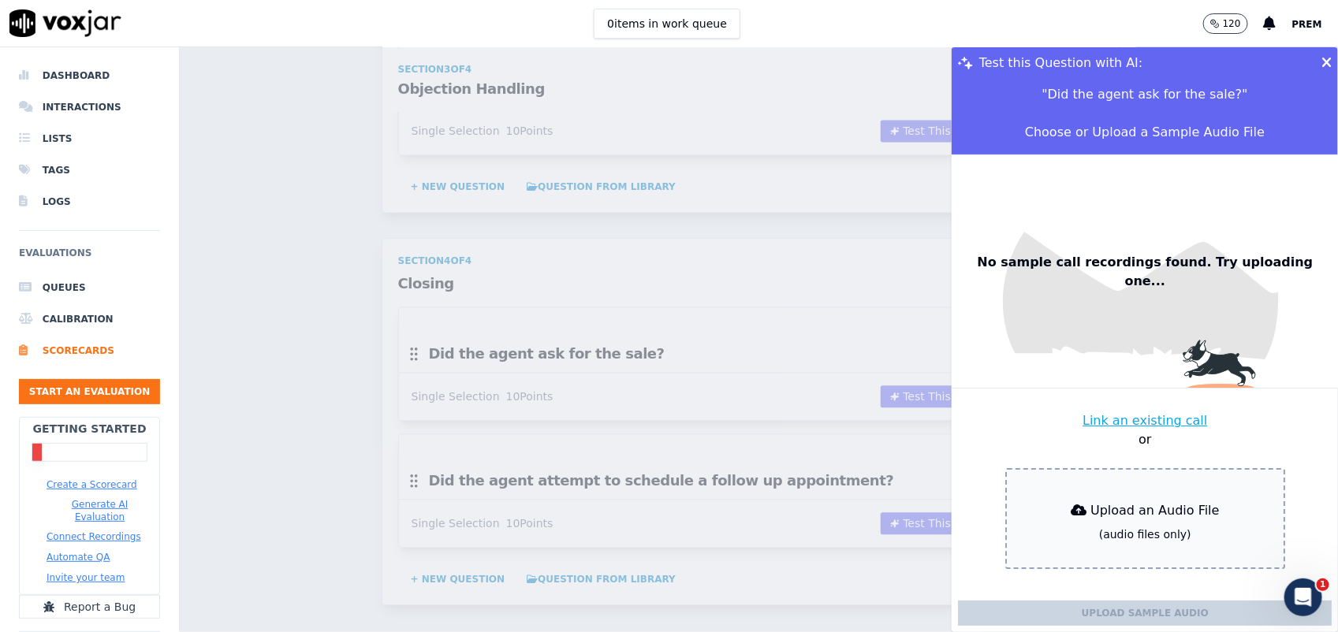
click at [1070, 60] on icon at bounding box center [1327, 63] width 10 height 14
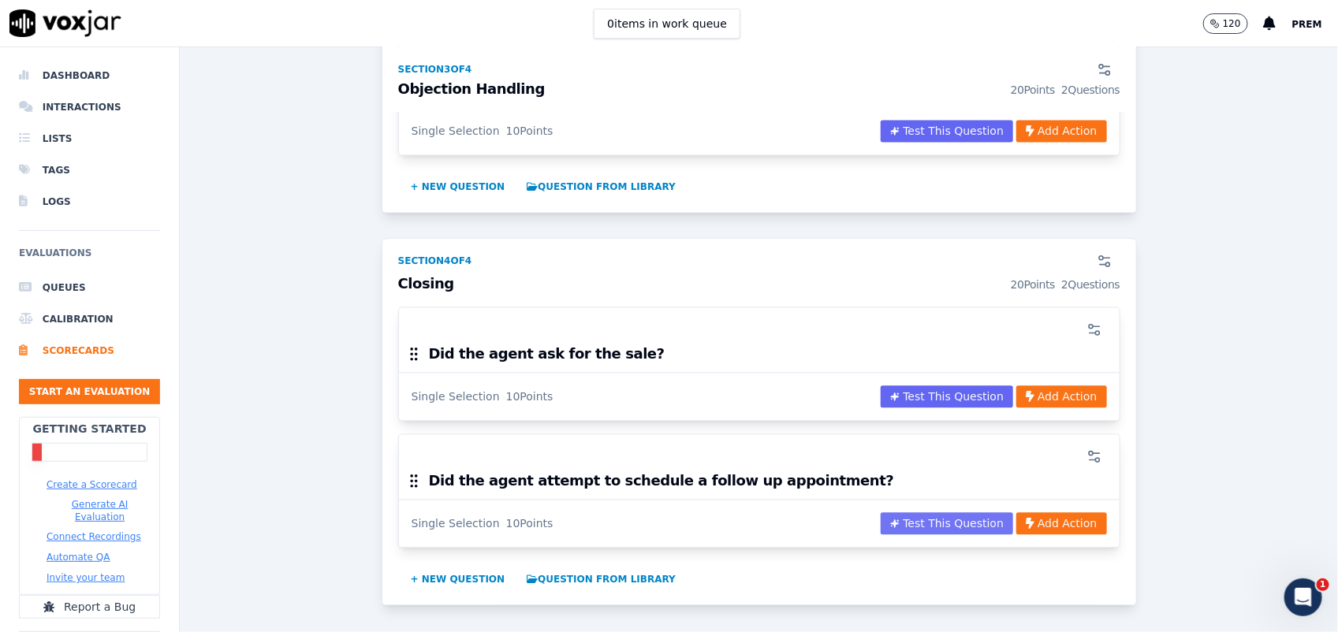
click at [946, 506] on button "Test This Question" at bounding box center [947, 524] width 132 height 22
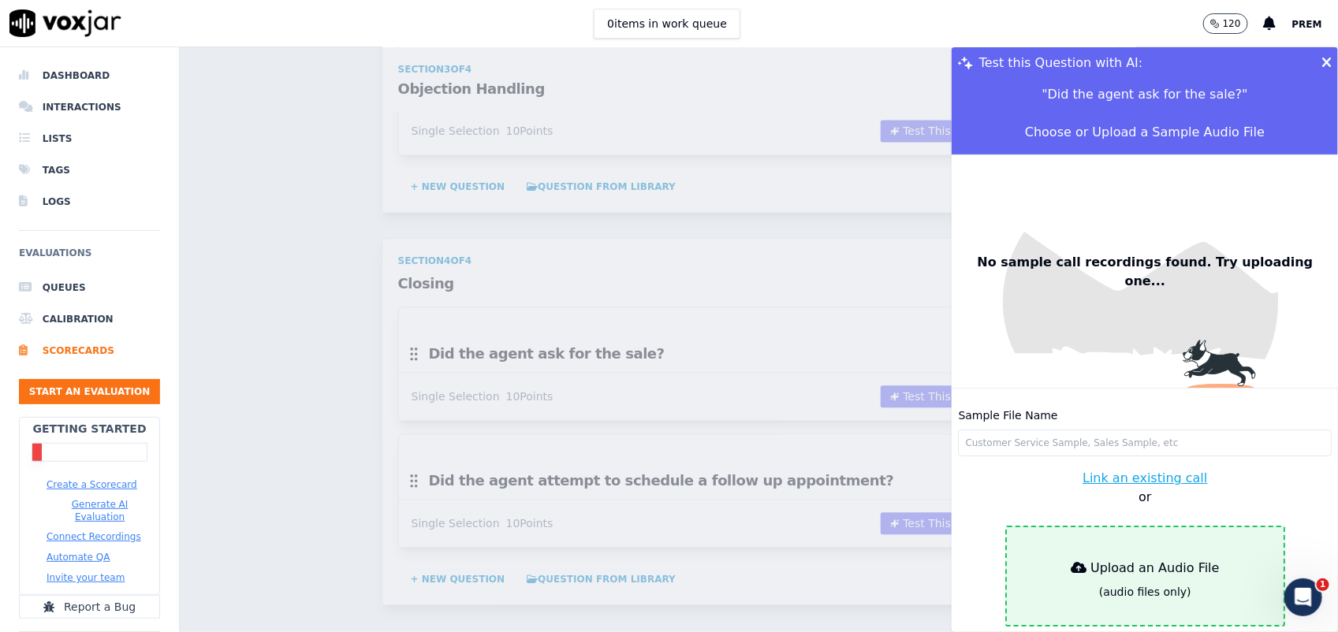
click at [1070, 506] on div "Upload an Audio File" at bounding box center [1146, 569] width 162 height 32
type input "51340.WAV"
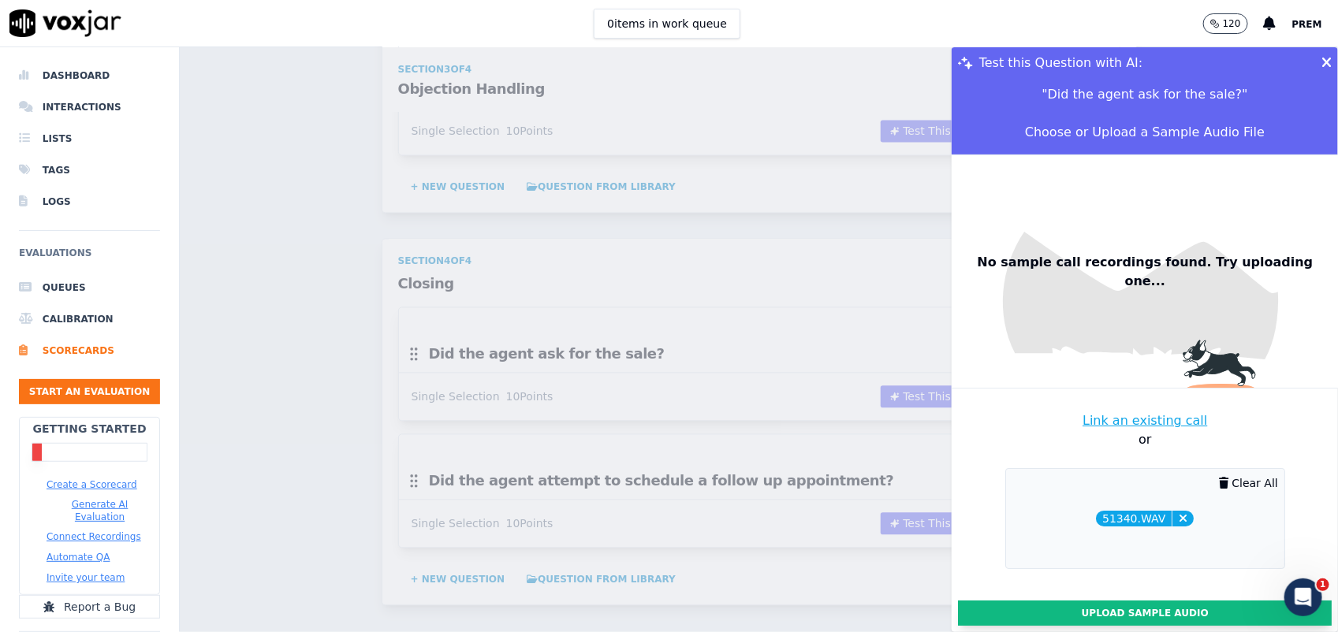
click at [1070, 506] on button "Upload Sample Audio" at bounding box center [1145, 613] width 374 height 25
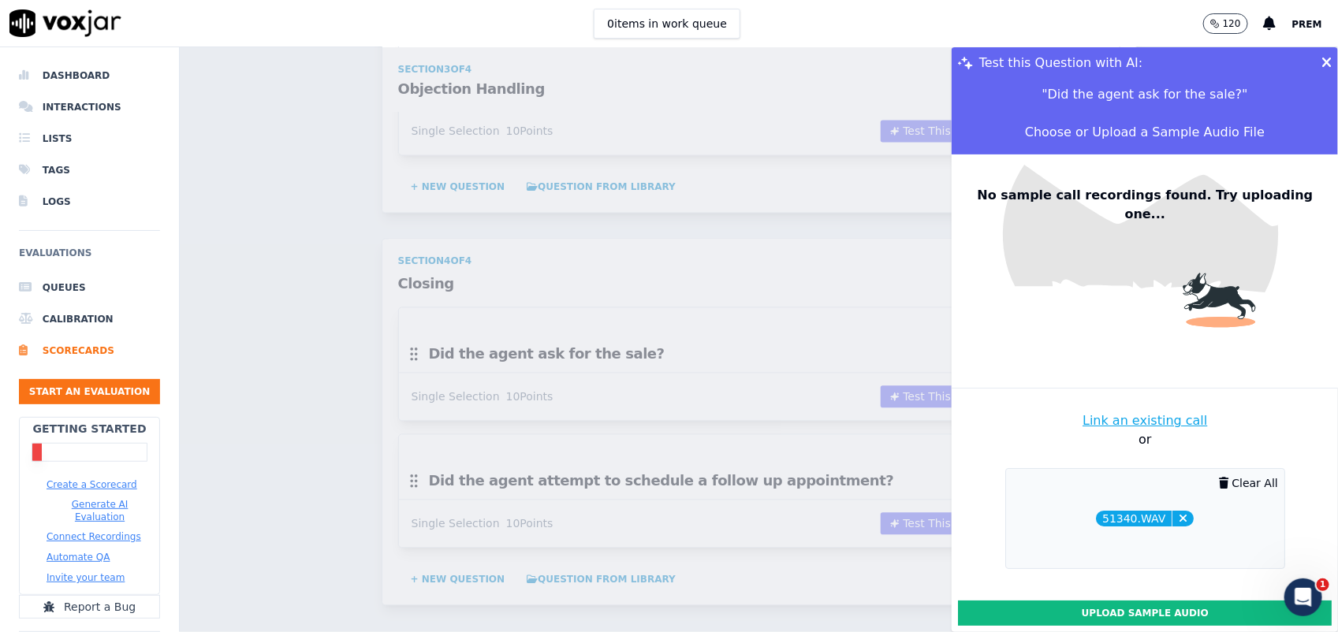
scroll to position [68, 0]
click at [1070, 506] on button "Upload Sample Audio" at bounding box center [1145, 613] width 374 height 25
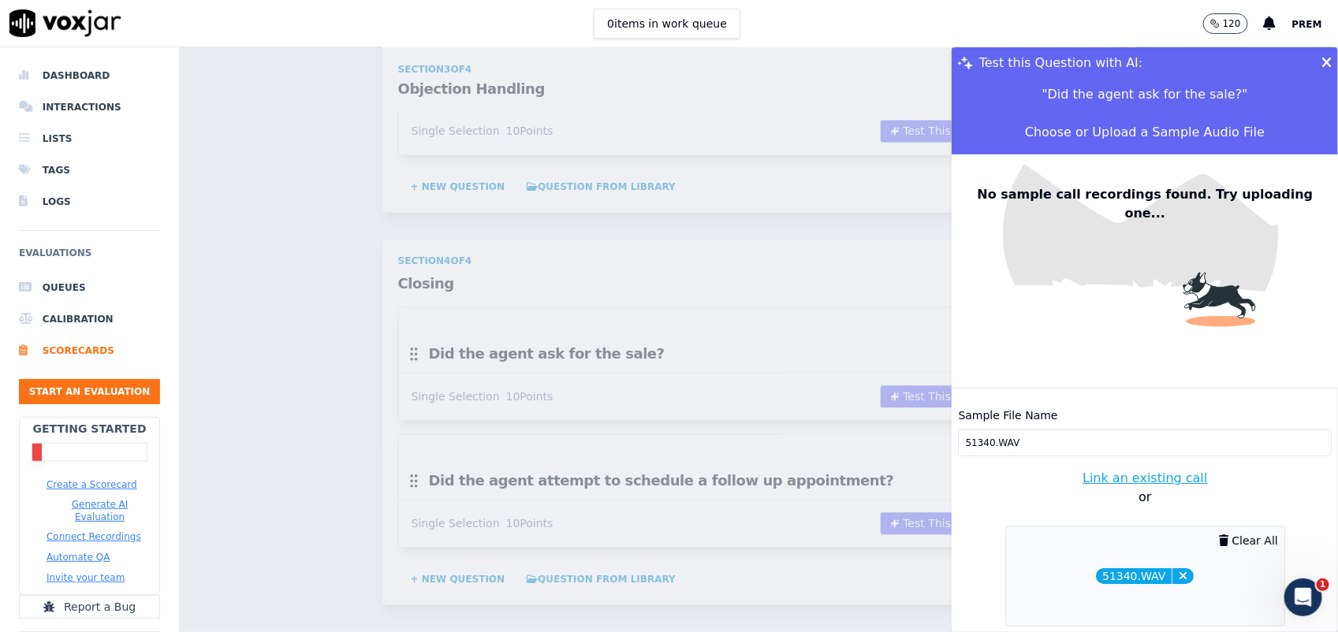
click at [1011, 430] on input "51340.WAV" at bounding box center [1145, 443] width 374 height 27
click at [1070, 60] on icon at bounding box center [1327, 63] width 10 height 14
